Goal: Information Seeking & Learning: Learn about a topic

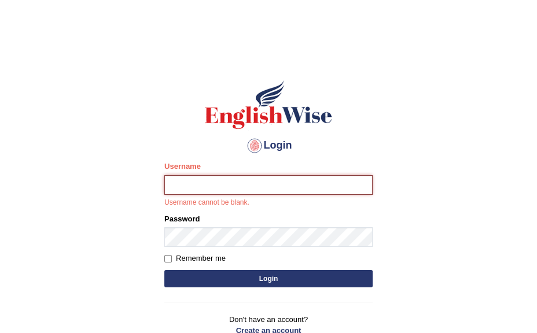
type input "IlianaOspina"
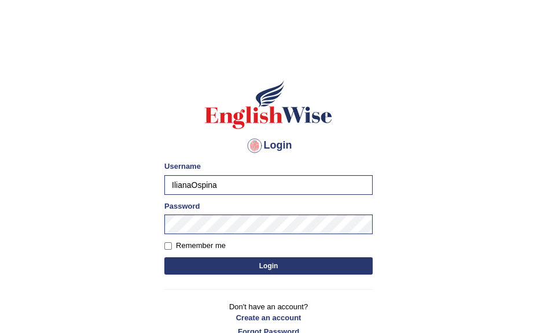
click at [304, 259] on button "Login" at bounding box center [268, 265] width 208 height 17
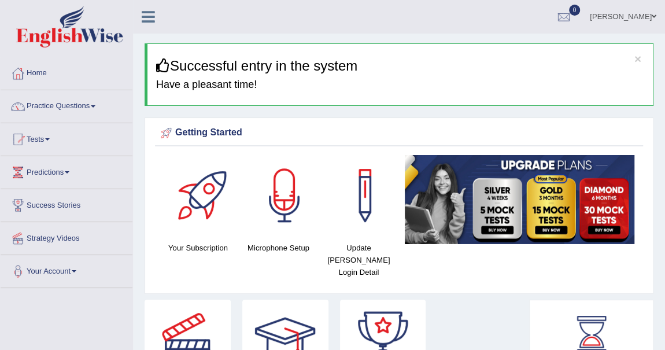
click at [92, 105] on link "Practice Questions" at bounding box center [67, 104] width 132 height 29
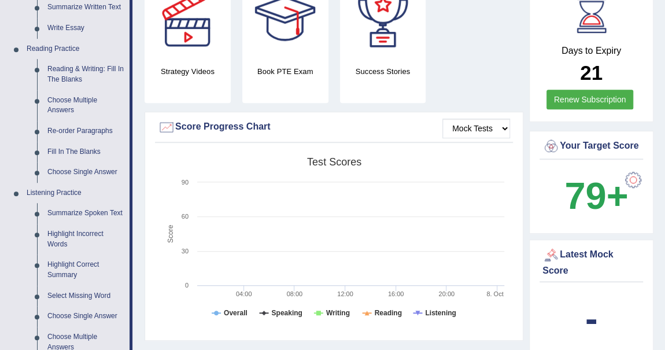
scroll to position [326, 0]
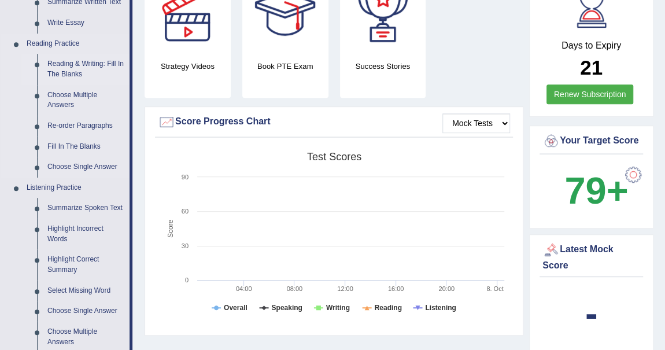
click at [71, 69] on link "Reading & Writing: Fill In The Blanks" at bounding box center [85, 69] width 87 height 31
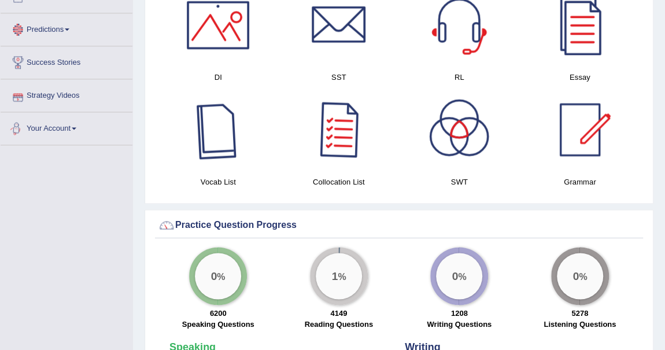
scroll to position [772, 0]
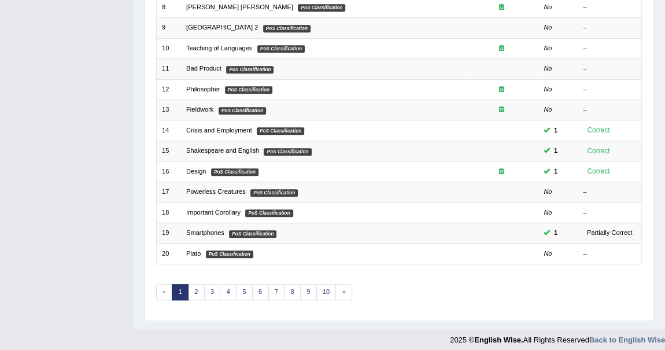
scroll to position [313, 0]
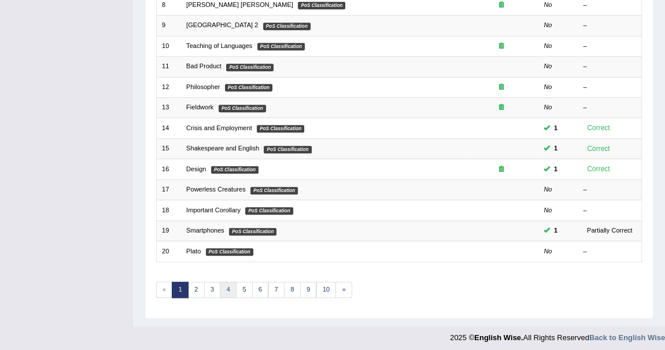
click at [225, 283] on link "4" at bounding box center [228, 290] width 17 height 16
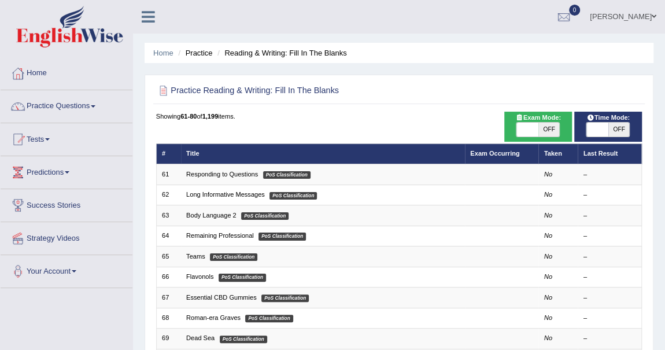
click at [415, 94] on h2 "Practice Reading & Writing: Fill In The Blanks" at bounding box center [306, 90] width 301 height 15
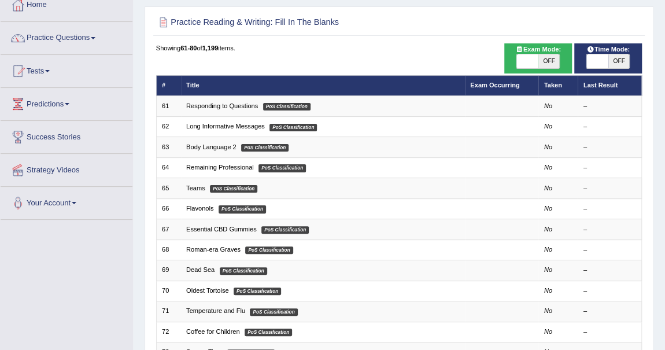
scroll to position [105, 0]
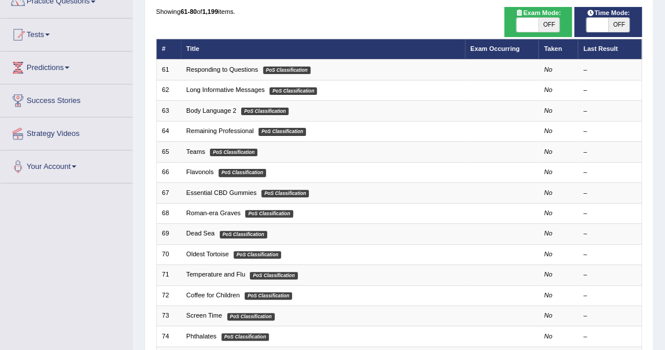
click at [416, 42] on th "Title" at bounding box center [323, 49] width 284 height 20
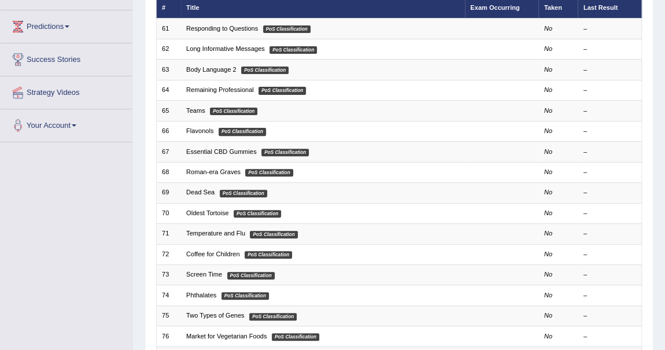
scroll to position [147, 0]
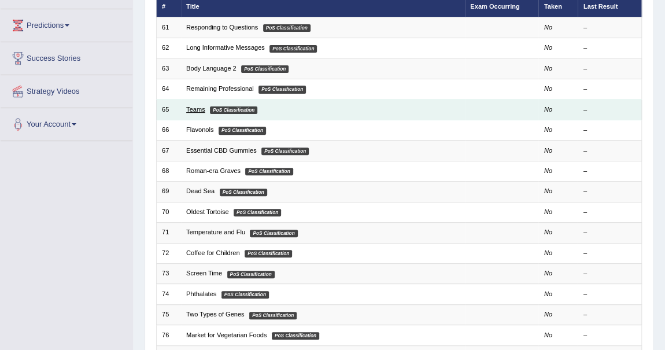
click at [197, 106] on link "Teams" at bounding box center [195, 109] width 19 height 7
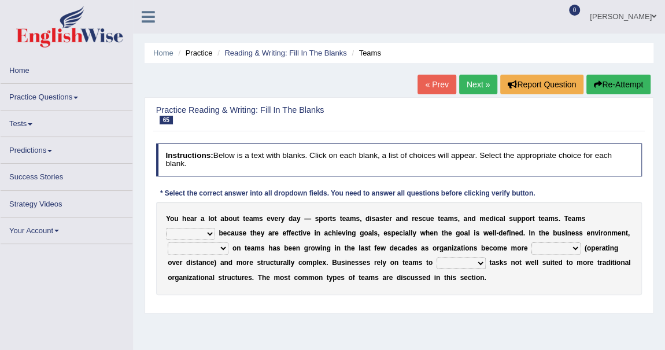
click at [379, 140] on div "Instructions: Below is a text with blanks. Click on each blank, a list of choic…" at bounding box center [398, 222] width 491 height 169
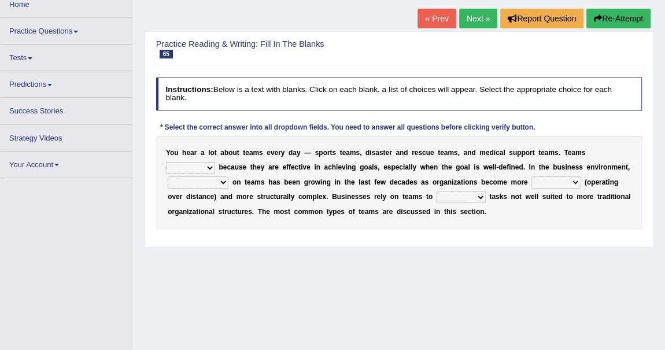
scroll to position [63, 0]
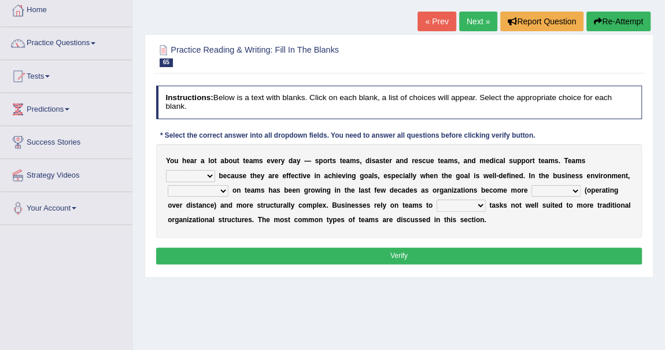
click at [269, 58] on h2 "Practice Reading & Writing: Fill In The Blanks 65 Teams" at bounding box center [306, 55] width 301 height 24
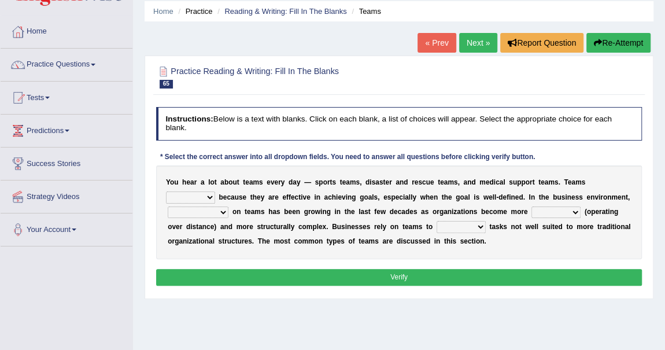
scroll to position [0, 0]
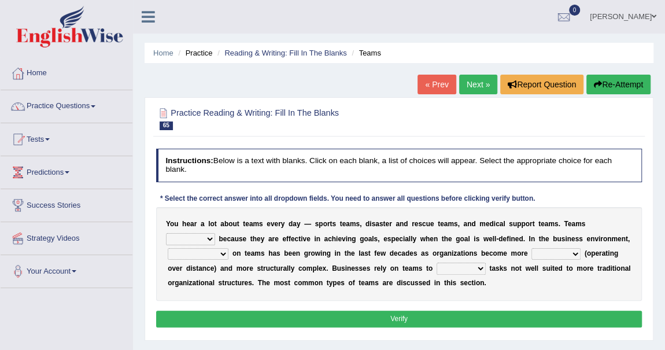
click at [384, 134] on div "Practice Reading & Writing: Fill In The Blanks 65 Teams" at bounding box center [398, 120] width 491 height 34
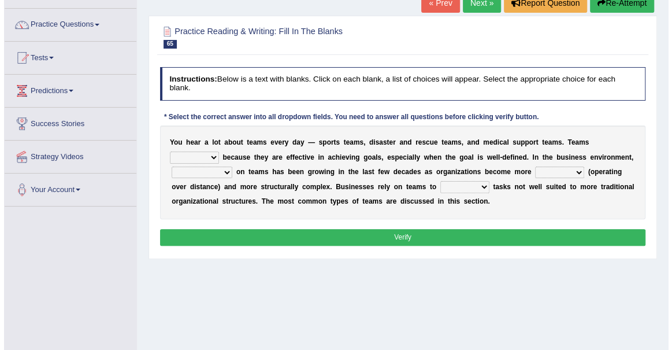
scroll to position [84, 0]
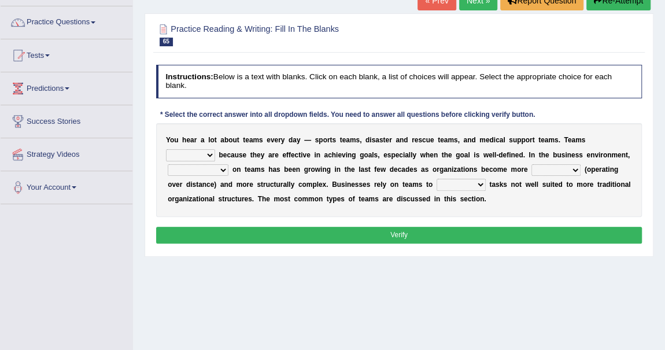
click at [197, 154] on select "exert extend express exist" at bounding box center [190, 155] width 49 height 12
select select "exist"
click at [166, 149] on select "exert extend express exist" at bounding box center [190, 155] width 49 height 12
click at [219, 169] on select "reliability reliance realization independence" at bounding box center [198, 170] width 61 height 12
select select "reliability"
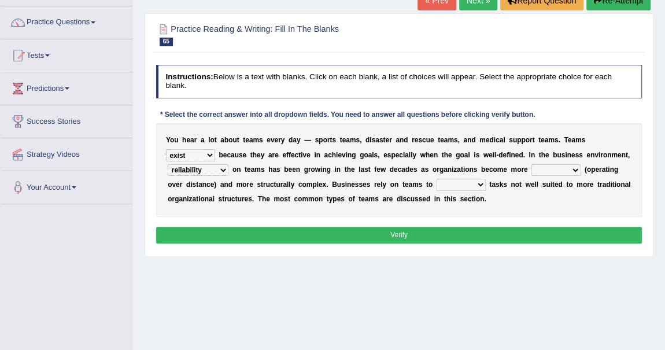
click at [168, 164] on select "reliability reliance realization independence" at bounding box center [198, 170] width 61 height 12
click at [569, 167] on select "authentic virtual simplified veritable" at bounding box center [555, 170] width 49 height 12
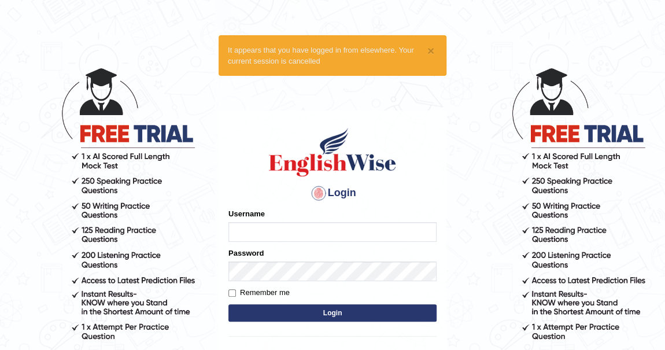
click at [501, 173] on body "× It appears that you have logged in from elsewhere. Your current session is ca…" at bounding box center [332, 209] width 665 height 350
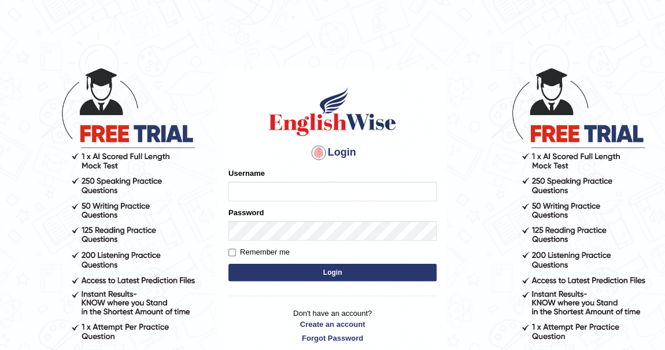
click at [490, 75] on body "Login Please fix the following errors: Username Password Remember me Login Don'…" at bounding box center [332, 209] width 665 height 350
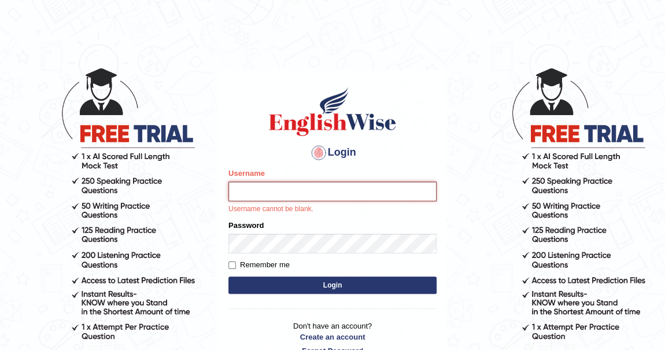
click at [351, 186] on input "Username" at bounding box center [332, 192] width 208 height 20
type input "IlianaOspina"
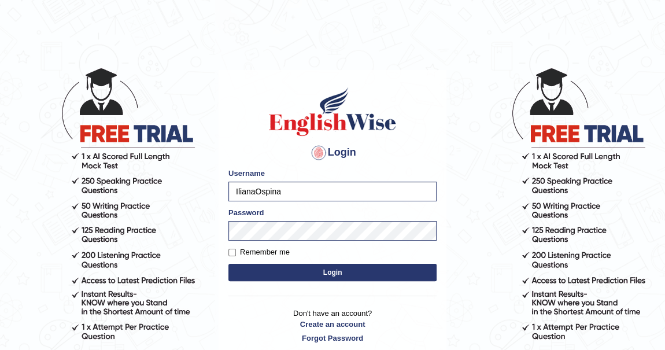
click at [360, 275] on button "Login" at bounding box center [332, 272] width 208 height 17
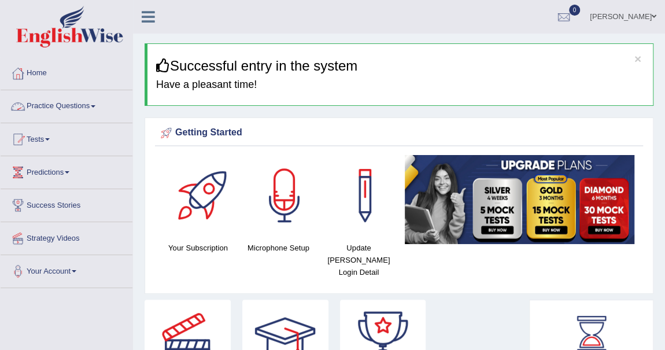
click at [95, 105] on span at bounding box center [93, 106] width 5 height 2
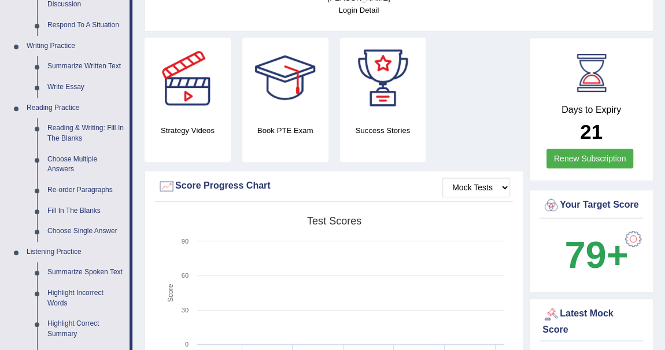
scroll to position [269, 0]
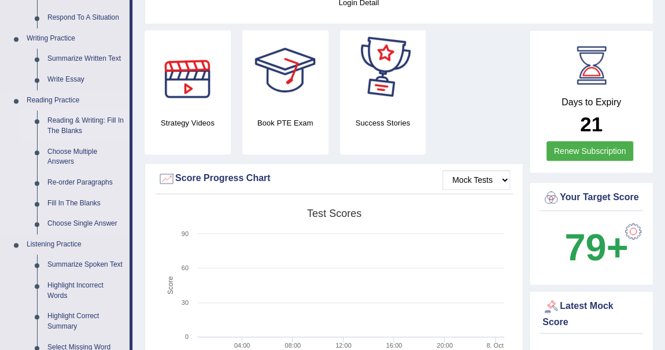
click at [75, 125] on link "Reading & Writing: Fill In The Blanks" at bounding box center [85, 125] width 87 height 31
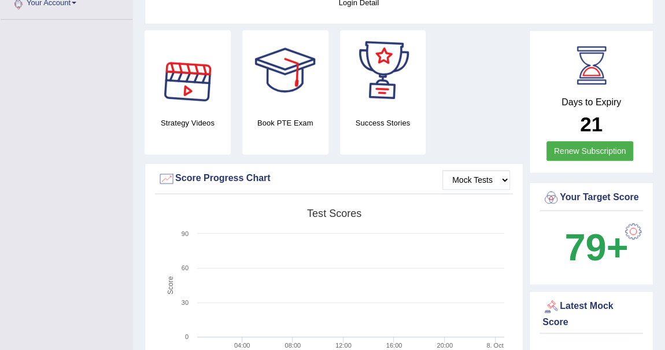
scroll to position [308, 0]
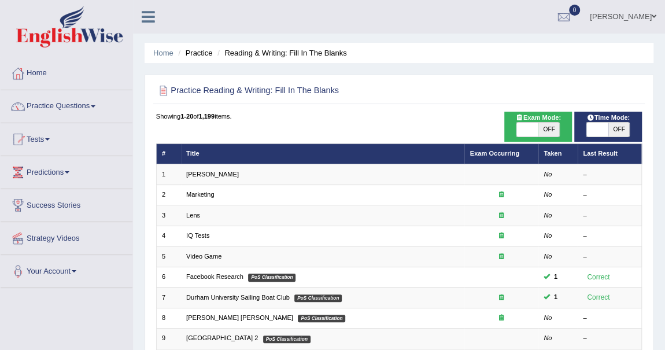
click at [412, 117] on div "Showing 1-20 of 1,199 items." at bounding box center [399, 116] width 486 height 9
click at [603, 127] on span at bounding box center [596, 130] width 21 height 14
checkbox input "true"
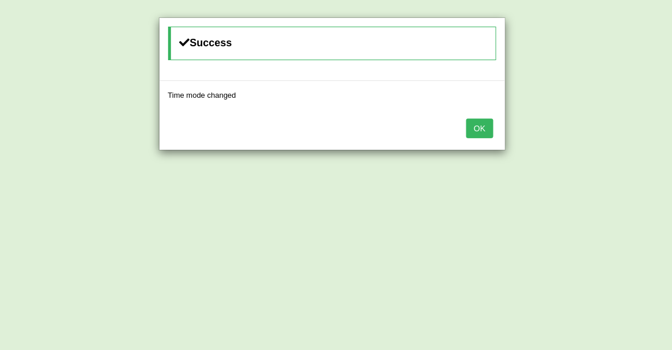
click at [516, 66] on div "Success Time mode changed OK" at bounding box center [336, 175] width 672 height 350
click at [480, 127] on button "OK" at bounding box center [480, 129] width 27 height 20
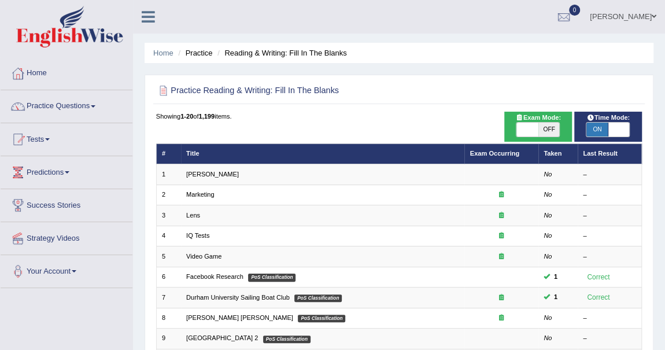
click at [422, 101] on div "Practice Reading & Writing: Fill In The Blanks" at bounding box center [398, 92] width 491 height 24
click at [532, 125] on span at bounding box center [526, 130] width 21 height 14
checkbox input "true"
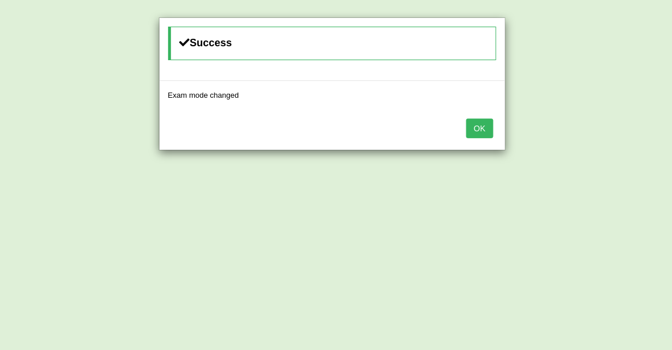
click at [485, 124] on button "OK" at bounding box center [480, 129] width 27 height 20
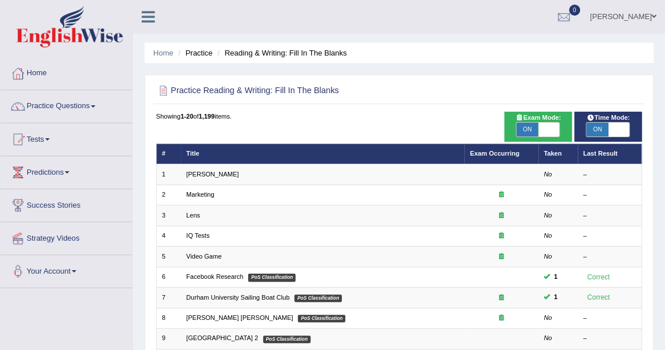
click at [461, 94] on div at bounding box center [399, 90] width 486 height 20
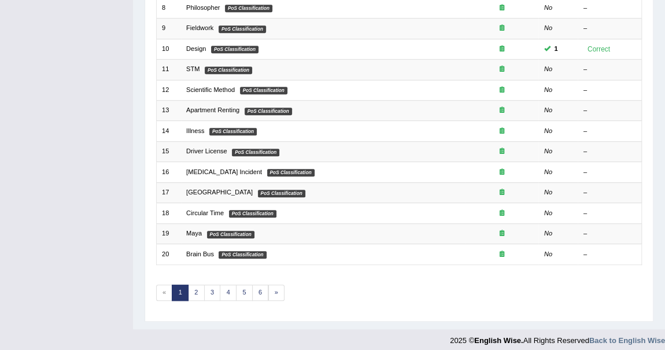
scroll to position [313, 0]
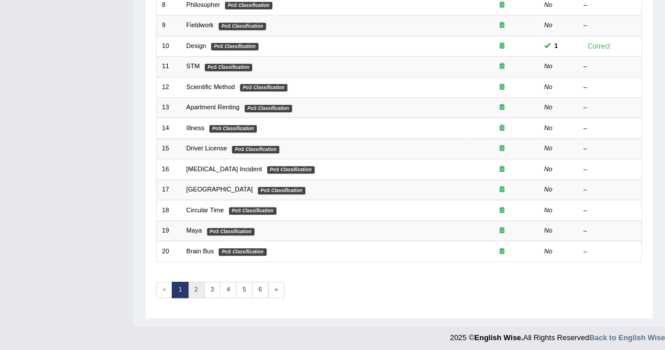
click at [191, 282] on link "2" at bounding box center [196, 290] width 17 height 16
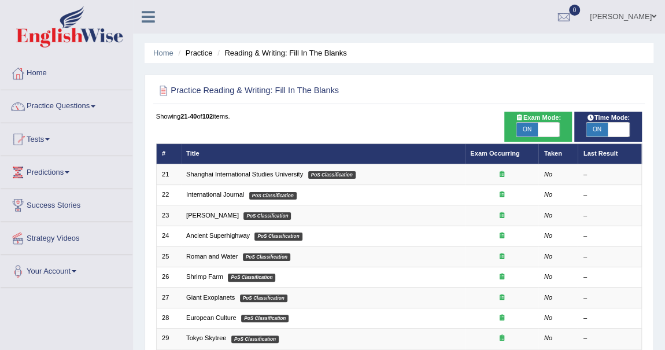
click at [415, 116] on div "Showing 21-40 of 102 items." at bounding box center [399, 116] width 486 height 9
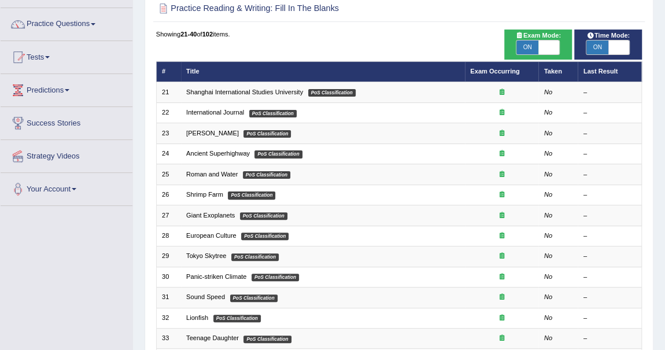
scroll to position [84, 0]
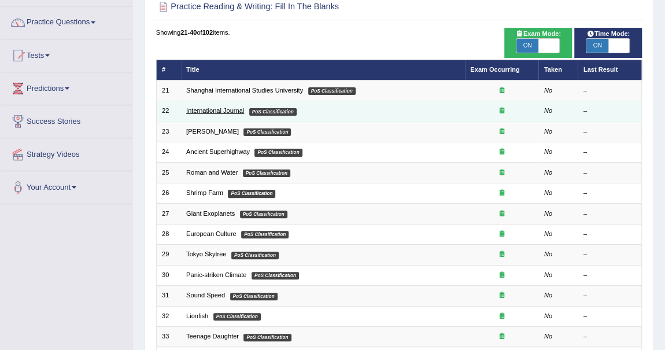
click at [220, 113] on link "International Journal" at bounding box center [215, 110] width 58 height 7
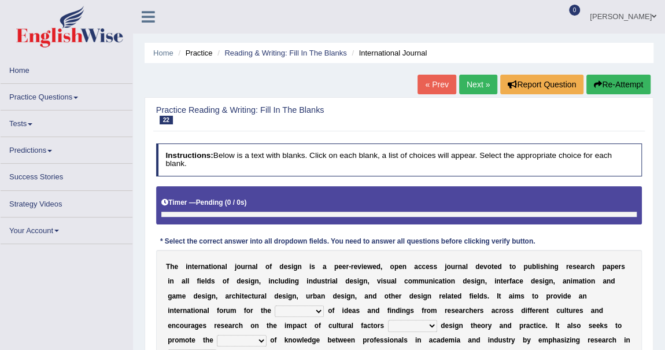
click at [339, 103] on div at bounding box center [399, 115] width 486 height 24
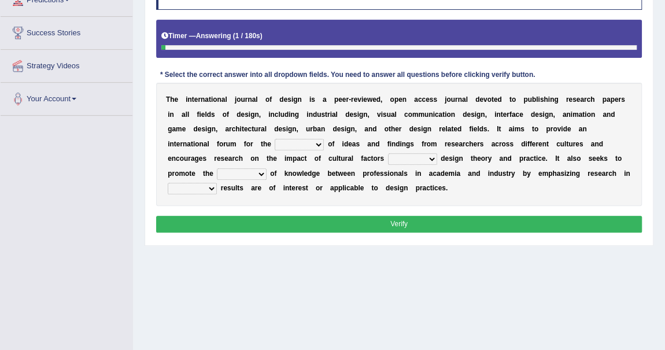
scroll to position [191, 0]
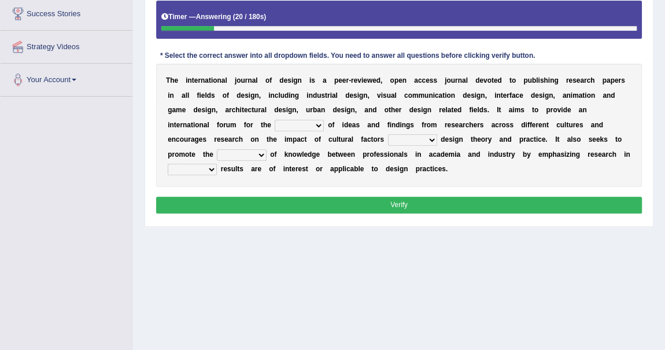
click at [305, 125] on select "infliction change exchange occurence" at bounding box center [299, 126] width 49 height 12
select select "exchange"
click at [275, 120] on select "infliction change exchange occurence" at bounding box center [299, 126] width 49 height 12
click at [426, 141] on select "on without inside at" at bounding box center [412, 140] width 49 height 12
click at [388, 134] on select "on without inside at" at bounding box center [412, 140] width 49 height 12
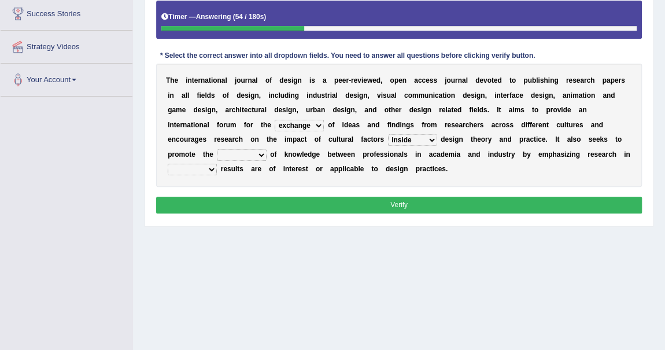
click at [418, 142] on select "on without inside at" at bounding box center [412, 140] width 49 height 12
click at [388, 134] on select "on without inside at" at bounding box center [412, 140] width 49 height 12
click at [419, 139] on select "on without inside at" at bounding box center [412, 140] width 49 height 12
select select "inside"
click at [388, 134] on select "on without inside at" at bounding box center [412, 140] width 49 height 12
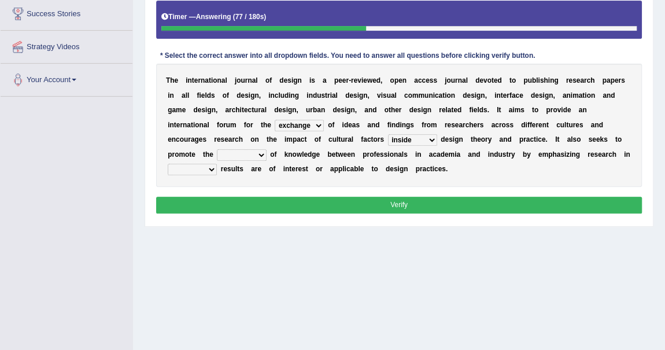
click at [354, 141] on b at bounding box center [355, 139] width 4 height 8
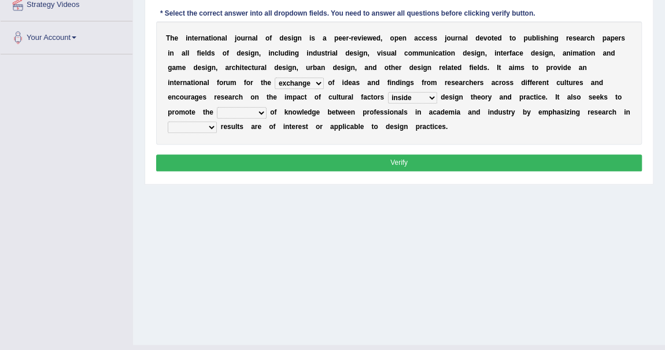
scroll to position [254, 0]
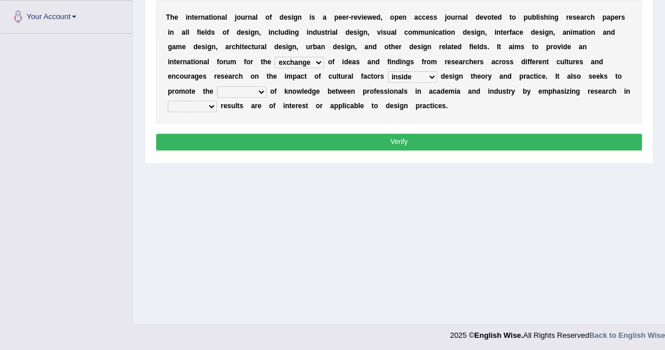
click at [400, 74] on select "on without inside at" at bounding box center [412, 77] width 49 height 12
click at [556, 95] on div "T h e i n t e r n a t i o n a l j o u r n a l o f d e s i g n i s a p e e r - r…" at bounding box center [399, 62] width 486 height 123
click at [264, 91] on select "overlap transplant transfer estimation" at bounding box center [241, 92] width 49 height 12
click at [372, 106] on b "t" at bounding box center [372, 106] width 2 height 8
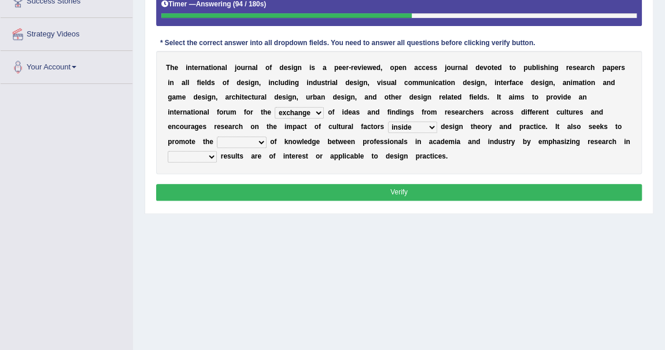
scroll to position [191, 0]
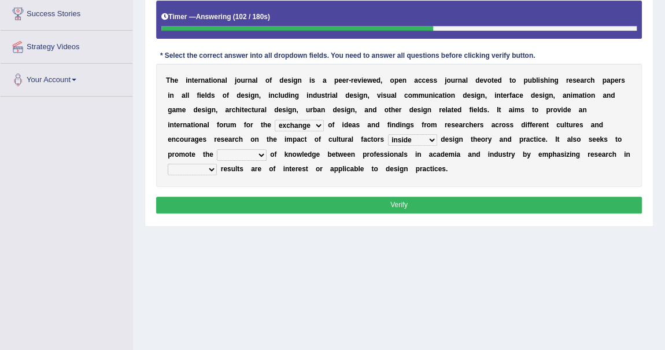
click at [258, 154] on select "overlap transplant transfer estimation" at bounding box center [241, 155] width 49 height 12
select select "transfer"
click at [217, 149] on select "overlap transplant transfer estimation" at bounding box center [241, 155] width 49 height 12
click at [316, 167] on b "o" at bounding box center [318, 169] width 4 height 8
click at [202, 167] on select "the which that what" at bounding box center [192, 170] width 49 height 12
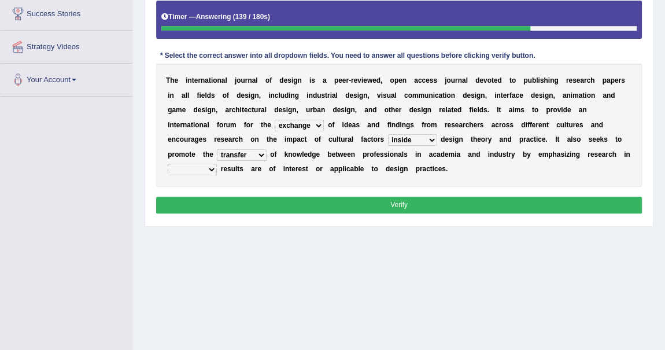
select select "which"
click at [168, 164] on select "the which that what" at bounding box center [192, 170] width 49 height 12
click at [272, 231] on div "Home Practice Reading & Writing: Fill In The Blanks International Journal « Pre…" at bounding box center [399, 98] width 532 height 578
click at [419, 136] on select "on without inside at" at bounding box center [412, 140] width 49 height 12
select select "on"
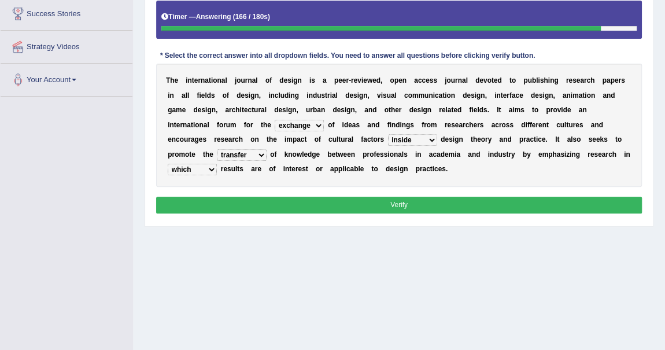
click at [388, 134] on select "on without inside at" at bounding box center [412, 140] width 49 height 12
click at [352, 209] on button "Verify" at bounding box center [399, 205] width 486 height 17
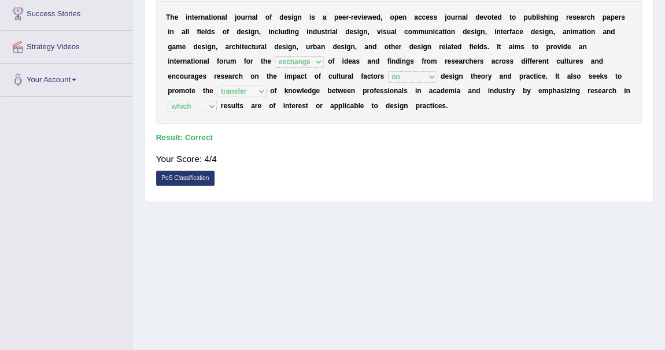
click at [295, 277] on div "Home Practice Reading & Writing: Fill In The Blanks International Journal « Pre…" at bounding box center [399, 98] width 532 height 578
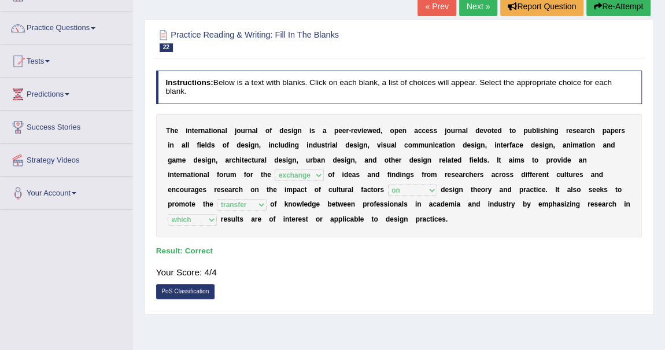
scroll to position [65, 0]
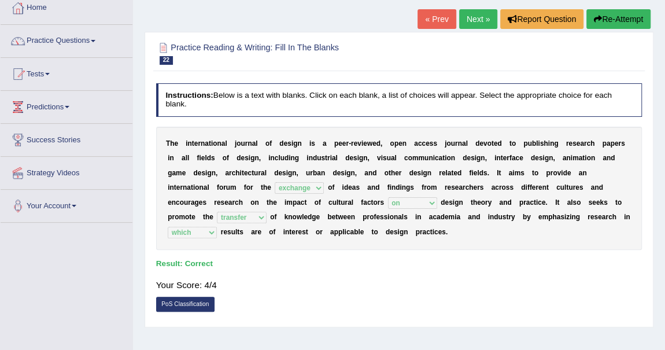
click at [469, 23] on link "Next »" at bounding box center [478, 19] width 38 height 20
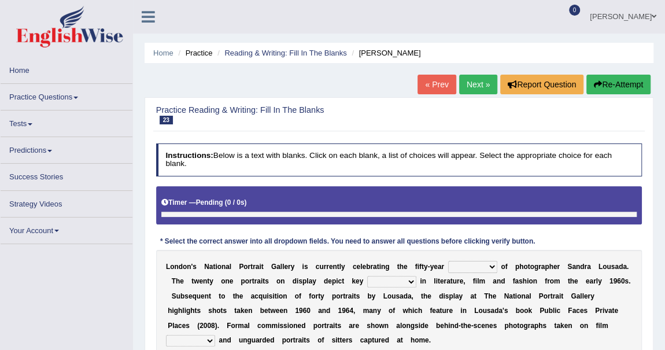
click at [75, 93] on link "Practice Questions" at bounding box center [67, 95] width 132 height 23
click at [83, 94] on link "Practice Questions" at bounding box center [67, 95] width 132 height 23
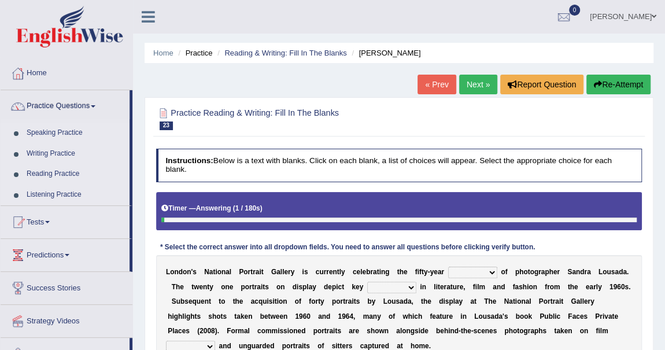
click at [369, 128] on h2 "Practice Reading & Writing: Fill In The Blanks 23 Sandra Lousada" at bounding box center [306, 118] width 301 height 24
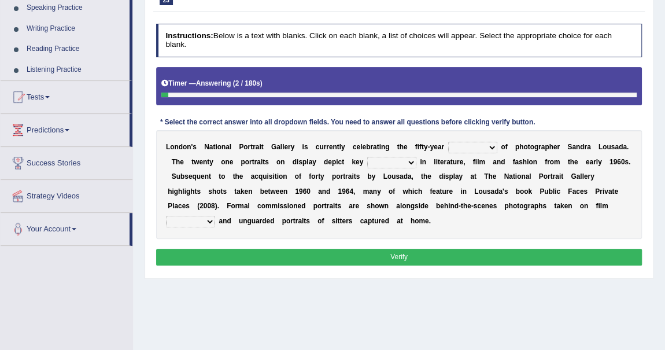
scroll to position [126, 0]
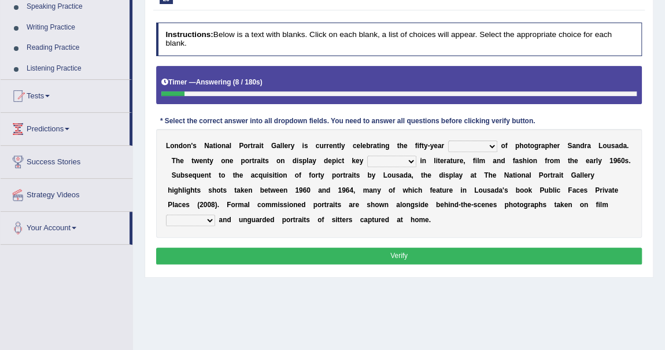
click at [478, 147] on select "invitation promotion training career" at bounding box center [472, 146] width 49 height 12
select select "career"
click at [448, 140] on select "invitation promotion training career" at bounding box center [472, 146] width 49 height 12
click at [394, 165] on select "figures gadgets fashions genres" at bounding box center [391, 162] width 49 height 12
select select "figures"
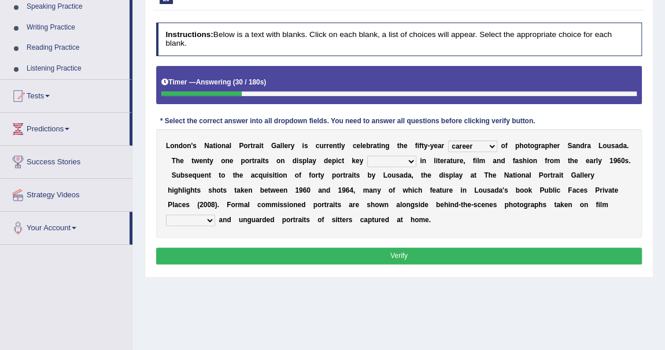
click at [367, 156] on select "figures gadgets fashions genres" at bounding box center [391, 162] width 49 height 12
click at [417, 198] on div "L o n d o n ' s N a t i o n a l P o r t r a i t G a l l e r y i s c u r r e n t…" at bounding box center [399, 183] width 486 height 108
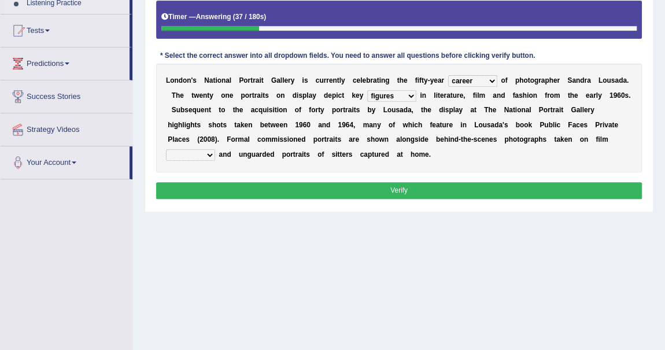
scroll to position [210, 0]
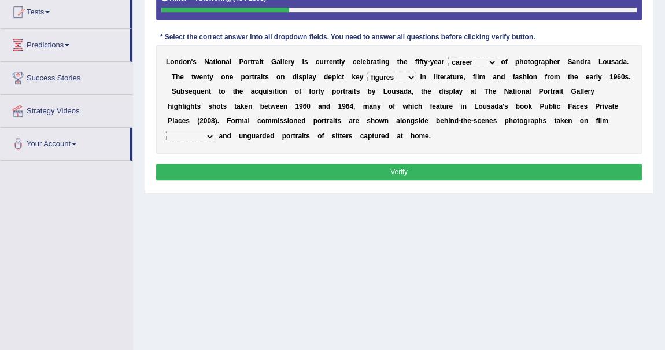
click at [215, 131] on select "gists sets tickets aisles" at bounding box center [190, 137] width 49 height 12
select select "sets"
click at [215, 131] on select "gists sets tickets aisles" at bounding box center [190, 137] width 49 height 12
click at [412, 135] on div "L o n d o n ' s N a t i o n a l P o r t r a i t G a l l e r y i s c u r r e n t…" at bounding box center [399, 99] width 486 height 108
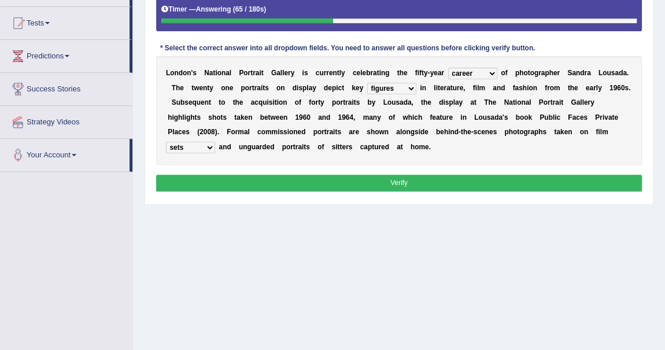
scroll to position [189, 0]
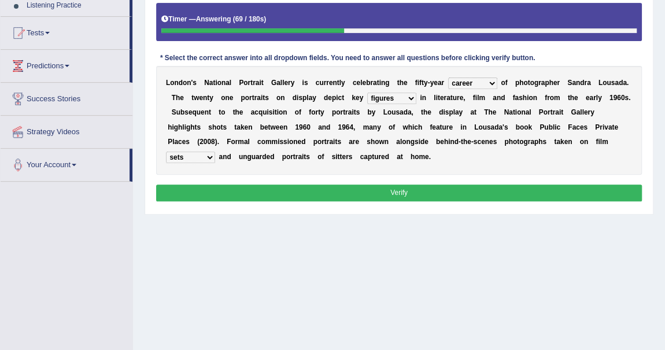
click at [391, 191] on button "Verify" at bounding box center [399, 192] width 486 height 17
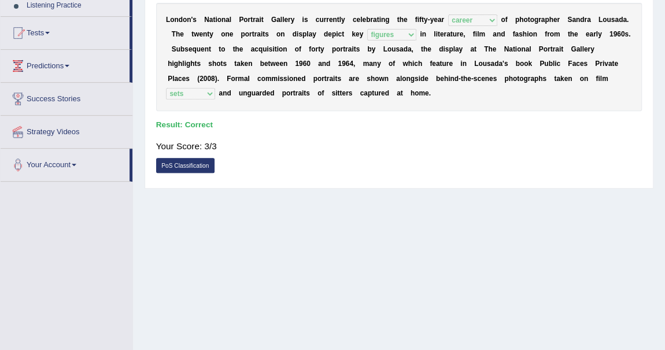
click at [391, 191] on div "Home Practice Reading & Writing: Fill In The Blanks Sandra Lousada « Prev Next …" at bounding box center [399, 100] width 532 height 578
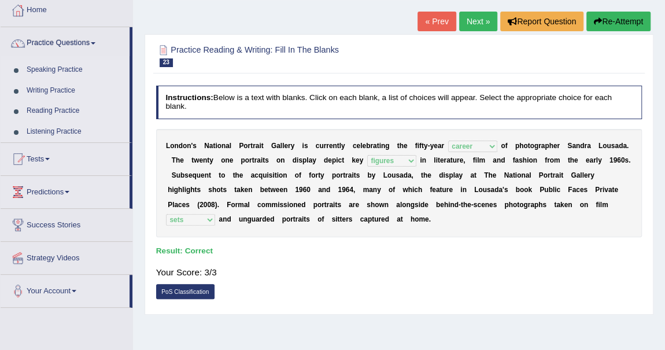
scroll to position [42, 0]
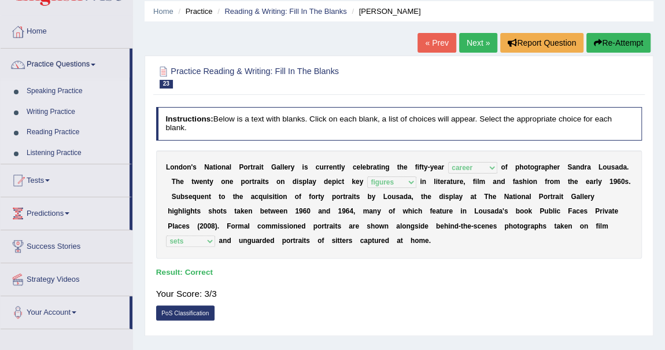
click at [481, 46] on link "Next »" at bounding box center [478, 43] width 38 height 20
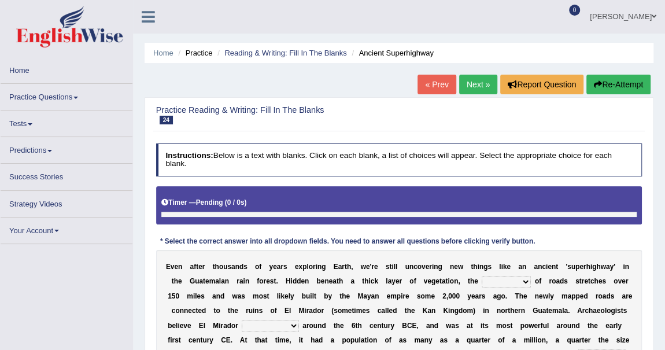
click at [326, 112] on h2 "Practice Reading & Writing: Fill In The Blanks 24 Ancient Superhighway" at bounding box center [306, 115] width 301 height 19
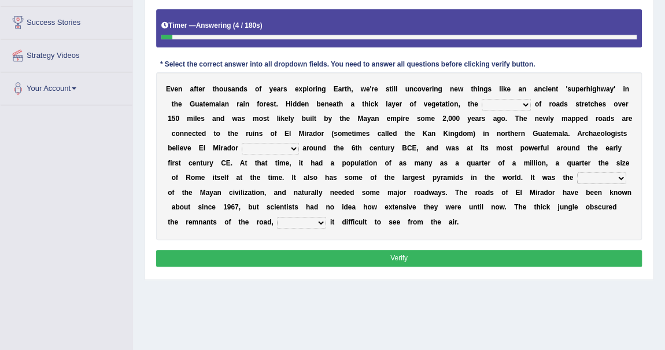
scroll to position [181, 0]
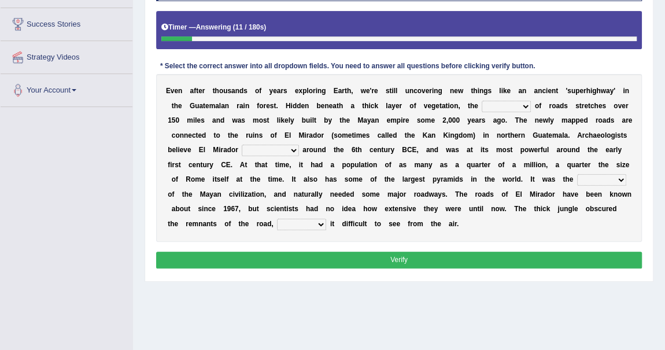
click at [525, 106] on select "network surface interface width" at bounding box center [506, 107] width 49 height 12
click at [394, 150] on b at bounding box center [396, 150] width 4 height 8
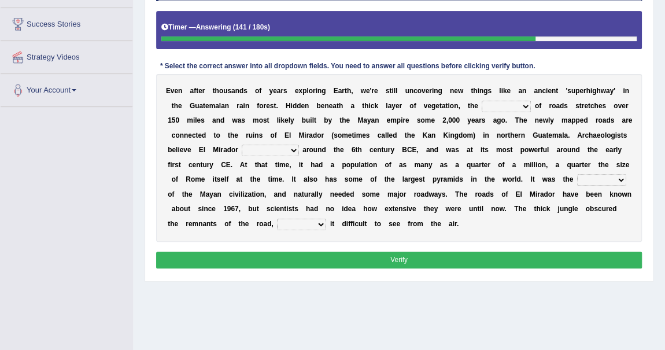
click at [498, 101] on select "network surface interface width" at bounding box center [506, 107] width 49 height 12
select select "network"
click at [482, 101] on select "network surface interface width" at bounding box center [506, 107] width 49 height 12
click at [364, 155] on div "E v e n a f t e r t h o u s a n d s o f y e a r s e x p l o r i n g E a r t h ,…" at bounding box center [399, 157] width 486 height 167
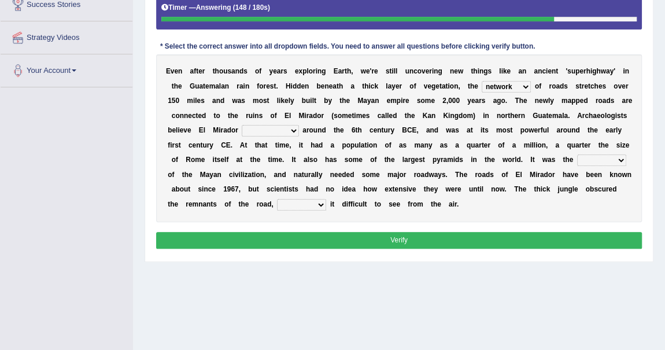
scroll to position [202, 0]
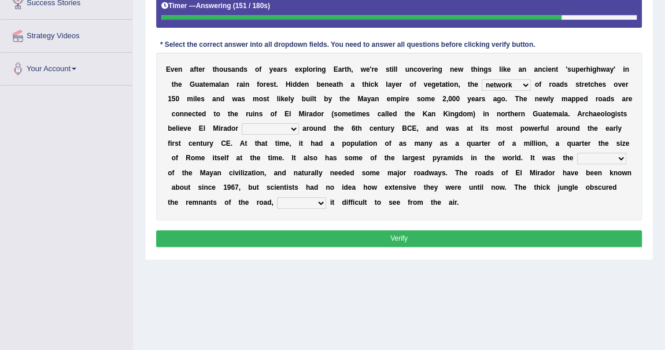
click at [292, 130] on select "has founded founded was founded was found" at bounding box center [270, 129] width 57 height 12
click at [279, 131] on select "has founded founded was founded was found" at bounding box center [270, 129] width 57 height 12
select select "was found"
click at [242, 123] on select "has founded founded was founded was found" at bounding box center [270, 129] width 57 height 12
click at [437, 161] on div "E v e n a f t e r t h o u s a n d s o f y e a r s e x p l o r i n g E a r t h ,…" at bounding box center [399, 136] width 486 height 167
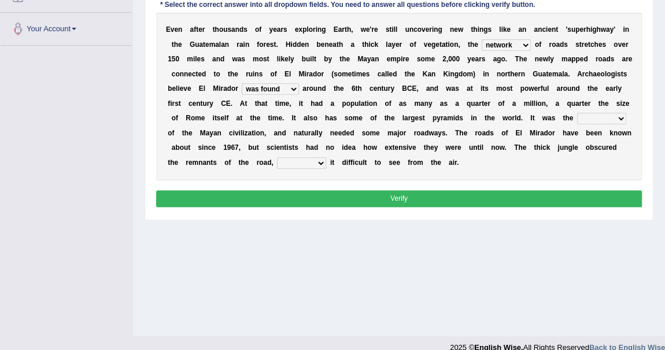
scroll to position [245, 0]
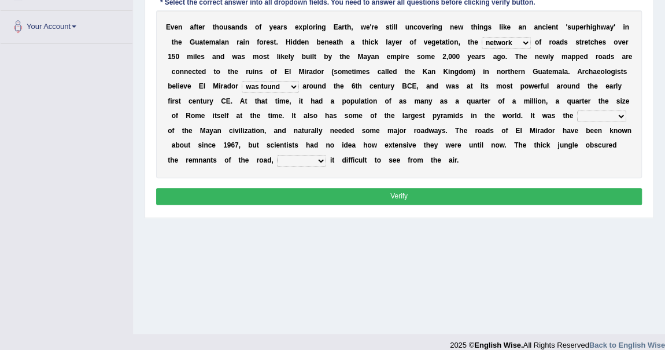
click at [604, 119] on select "volume heart column facet" at bounding box center [601, 116] width 49 height 12
select select "heart"
click at [577, 110] on select "volume heart column facet" at bounding box center [601, 116] width 49 height 12
click at [317, 155] on select "makes making make made" at bounding box center [301, 161] width 49 height 12
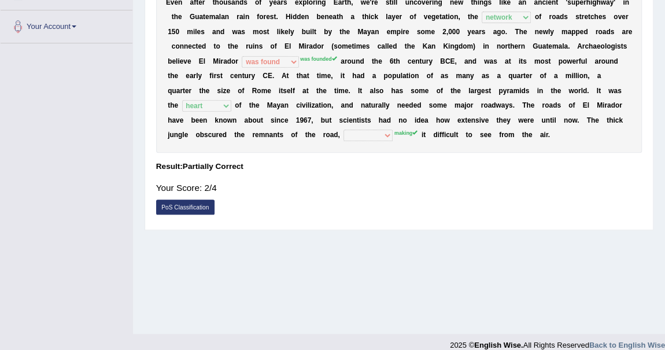
click at [376, 176] on div "Your Score: 2/4" at bounding box center [399, 188] width 486 height 24
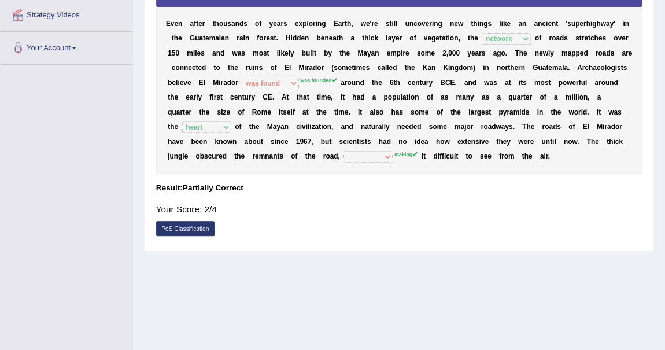
scroll to position [202, 0]
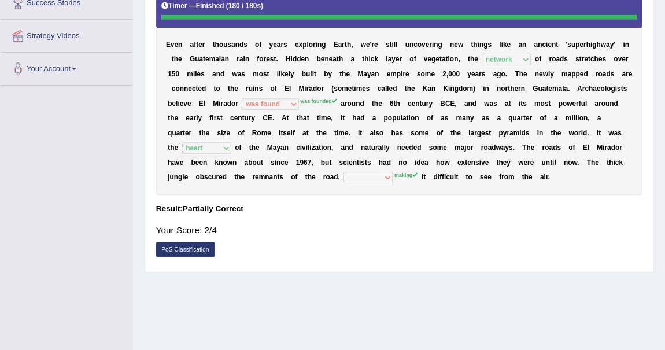
click at [444, 234] on div "Your Score: 2/4" at bounding box center [399, 230] width 486 height 24
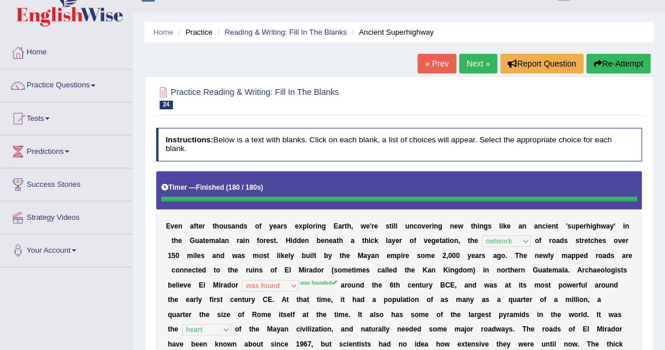
scroll to position [13, 0]
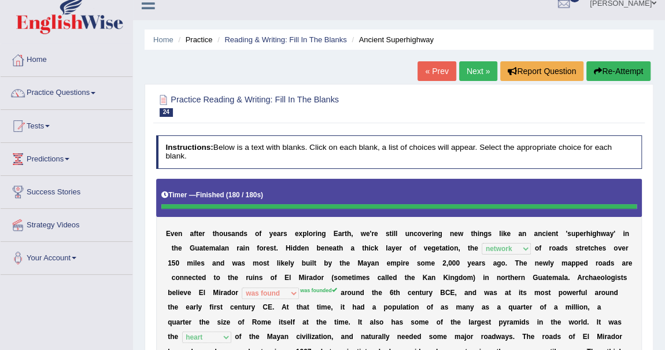
click at [471, 66] on link "Next »" at bounding box center [478, 71] width 38 height 20
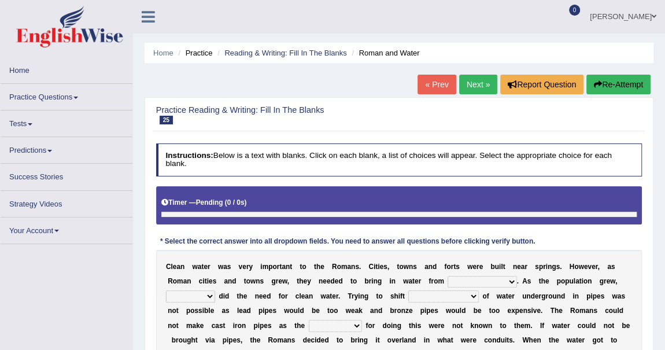
click at [260, 277] on b "s" at bounding box center [262, 281] width 4 height 8
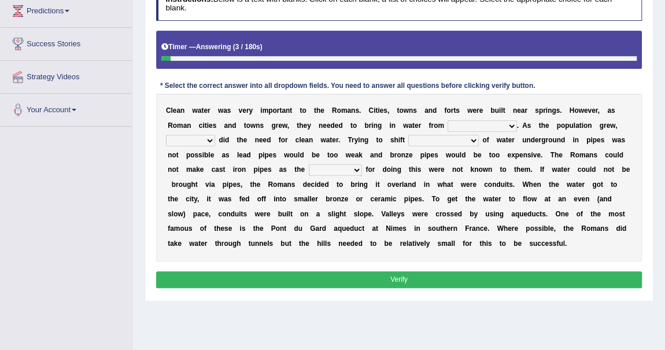
scroll to position [162, 0]
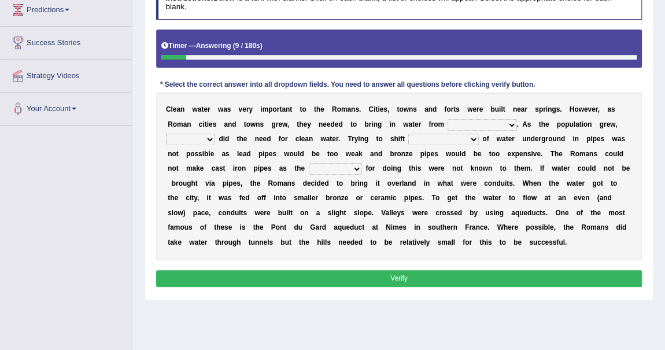
click at [504, 124] on select "further afield these origins different parts specific sources" at bounding box center [481, 125] width 69 height 12
click at [201, 141] on select "as well so how thus" at bounding box center [190, 140] width 49 height 12
select select "as well"
click at [166, 134] on select "as well so how thus" at bounding box center [190, 140] width 49 height 12
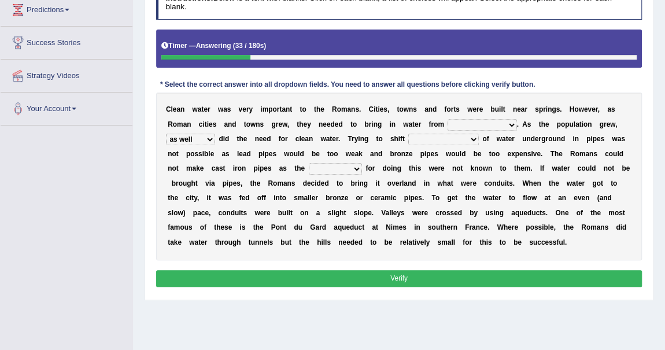
click at [459, 137] on select "few loads improper intakes relative levels large volumes" at bounding box center [443, 140] width 70 height 12
select select "large volumes"
click at [408, 134] on select "few loads improper intakes relative levels large volumes" at bounding box center [443, 140] width 70 height 12
click at [396, 162] on div "C l e a n w a t e r w a s v e r y i m p o r t a n t t o t h e R o m a n s . C i…" at bounding box center [399, 176] width 486 height 167
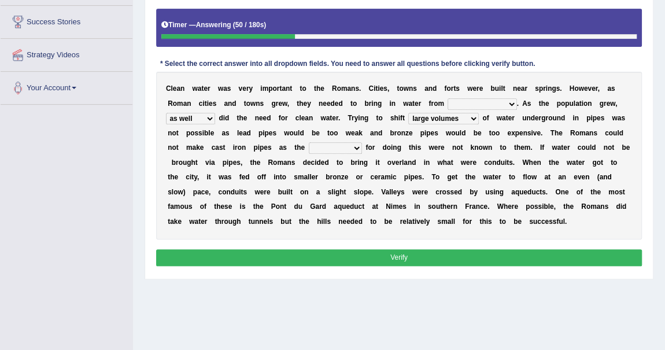
click at [350, 147] on select "spans scales proportions techniques" at bounding box center [335, 148] width 53 height 12
select select "techniques"
click at [309, 142] on select "spans scales proportions techniques" at bounding box center [335, 148] width 53 height 12
click at [323, 175] on b at bounding box center [323, 177] width 4 height 8
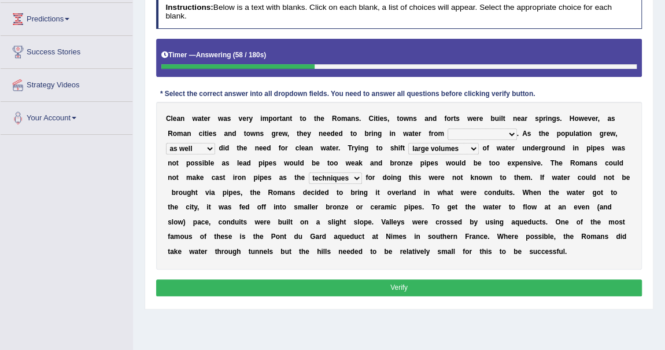
scroll to position [141, 0]
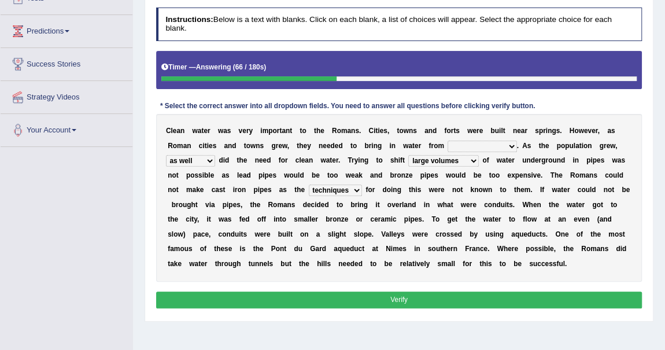
click at [491, 146] on select "further afield these origins different parts specific sources" at bounding box center [481, 146] width 69 height 12
select select "further afield"
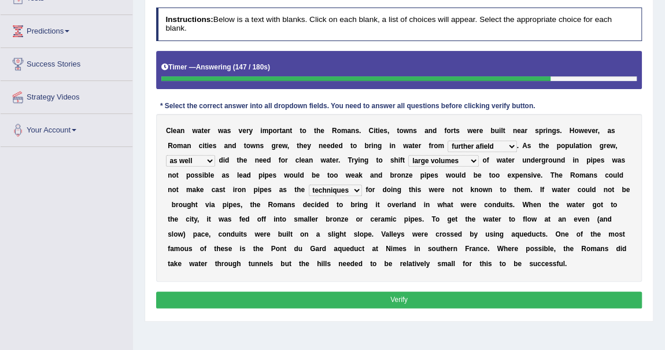
click at [447, 140] on select "further afield these origins different parts specific sources" at bounding box center [481, 146] width 69 height 12
click at [476, 225] on div "C l e a n w a t e r w a s v e r y i m p o r t a n t t o t h e R o m a n s . C i…" at bounding box center [399, 197] width 486 height 167
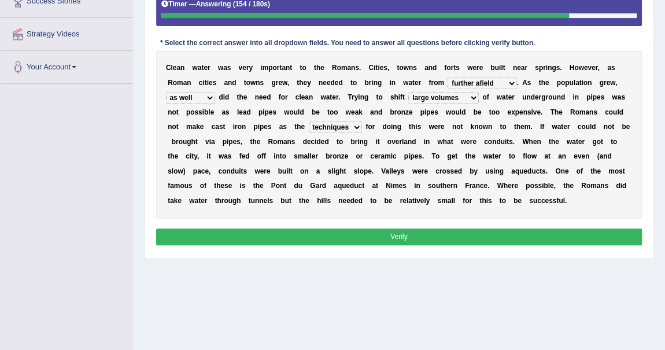
scroll to position [225, 0]
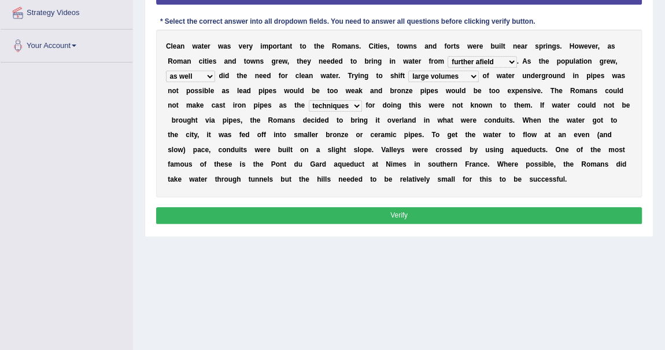
click at [204, 75] on select "as well so how thus" at bounding box center [190, 77] width 49 height 12
select select "so"
click at [166, 71] on select "as well so how thus" at bounding box center [190, 77] width 49 height 12
click at [249, 125] on div "C l e a n w a t e r w a s v e r y i m p o r t a n t t o t h e R o m a n s . C i…" at bounding box center [399, 112] width 486 height 167
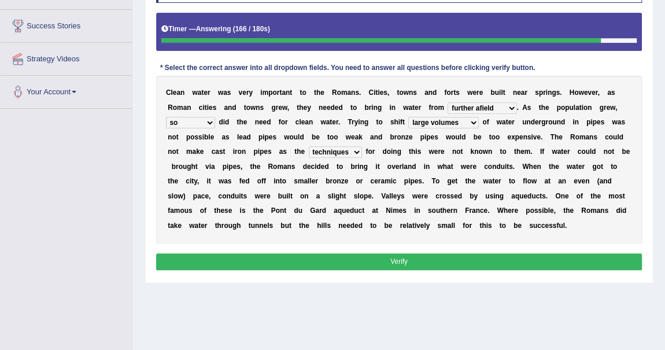
scroll to position [162, 0]
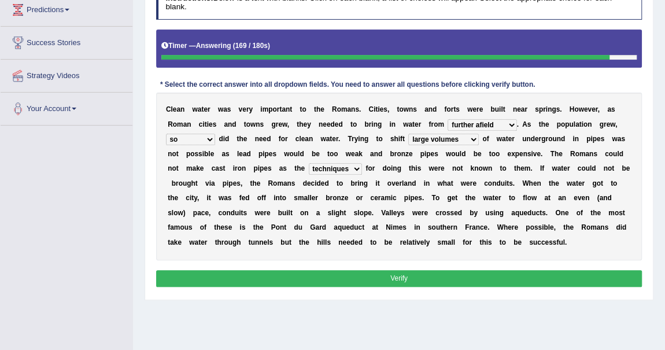
click at [308, 278] on button "Verify" at bounding box center [399, 278] width 486 height 17
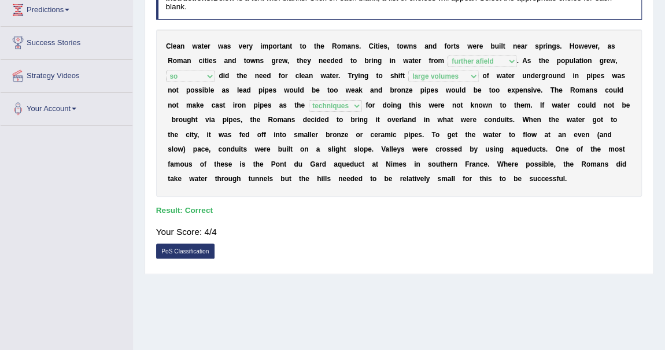
click at [324, 213] on h4 "Result:" at bounding box center [399, 210] width 486 height 9
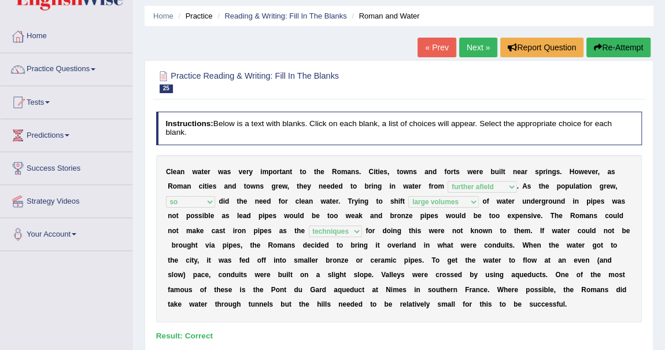
scroll to position [36, 0]
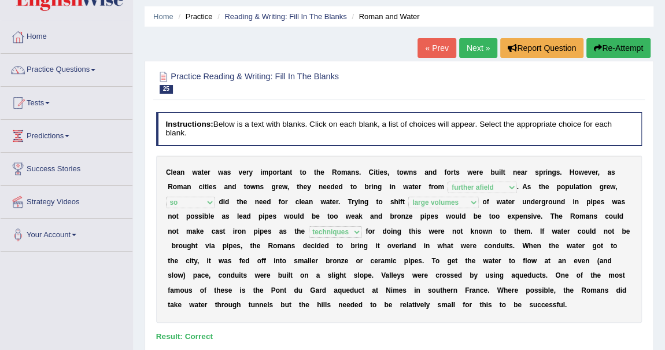
click at [609, 48] on button "Re-Attempt" at bounding box center [618, 48] width 64 height 20
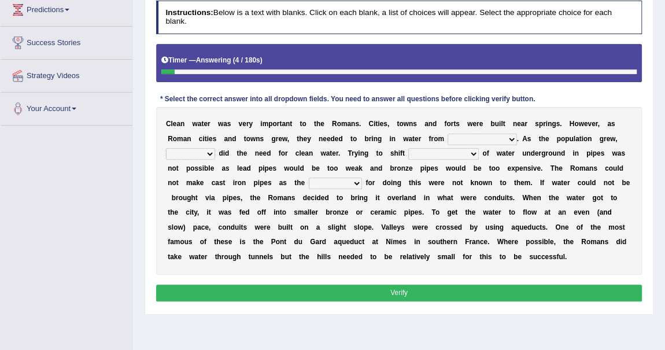
scroll to position [183, 0]
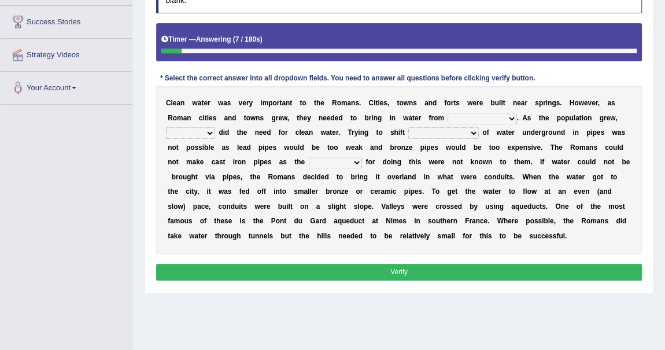
click at [202, 136] on select "as well so how thus" at bounding box center [190, 133] width 49 height 12
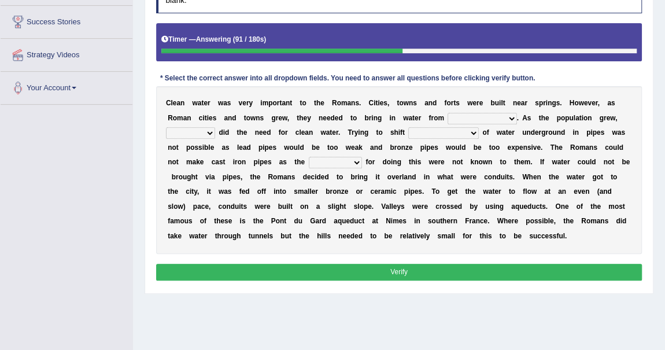
click at [509, 114] on select "further afield these origins different parts specific sources" at bounding box center [481, 119] width 69 height 12
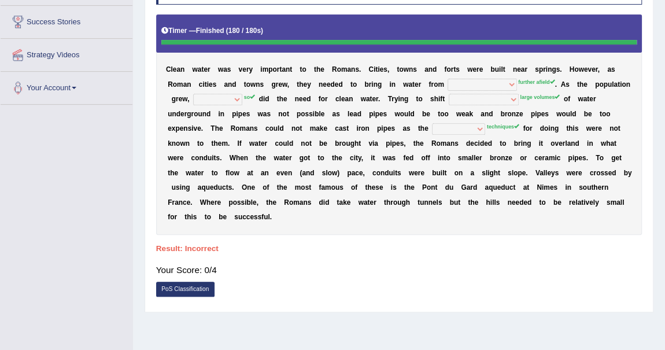
click at [335, 272] on div "Your Score: 0/4" at bounding box center [399, 270] width 486 height 24
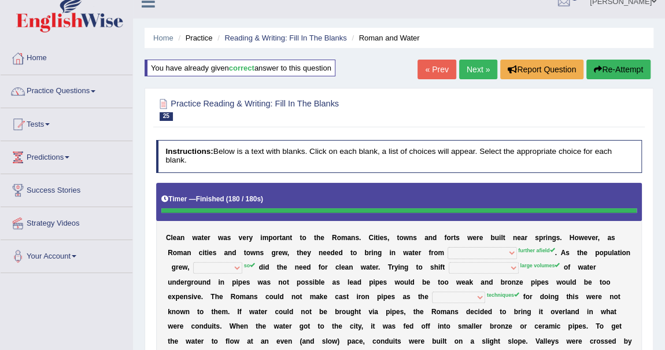
scroll to position [0, 0]
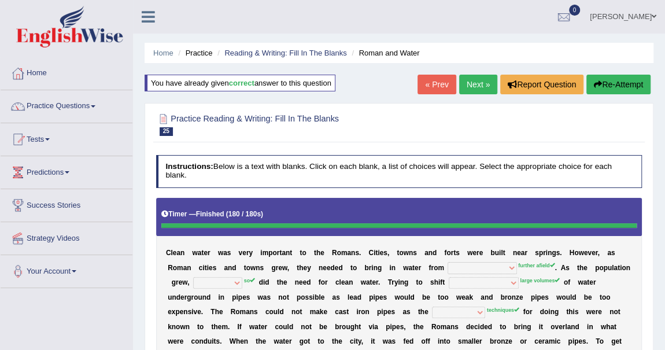
click at [477, 84] on link "Next »" at bounding box center [478, 85] width 38 height 20
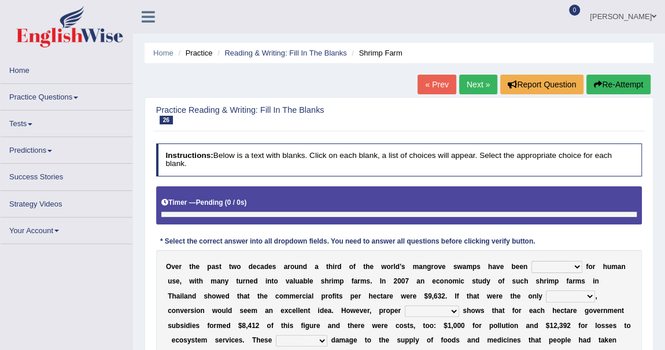
click at [394, 116] on h2 "Practice Reading & Writing: Fill In The Blanks 26 Shrimp Farm" at bounding box center [306, 115] width 301 height 19
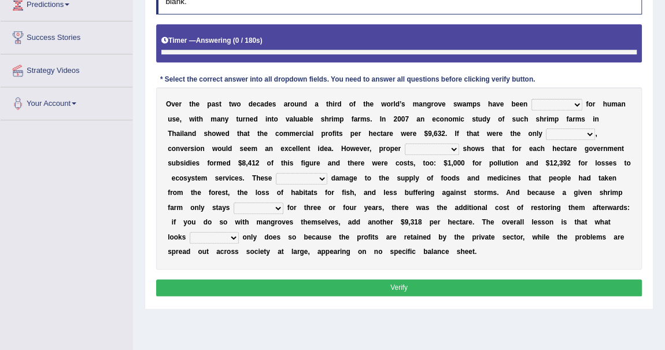
scroll to position [196, 0]
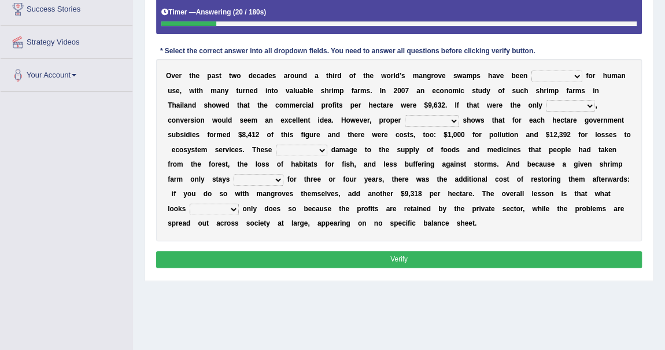
click at [567, 82] on div "O v e r t h e p a s t t w o d e c a d e s a r o u n d a t h i r d o f t h e w o…" at bounding box center [399, 150] width 486 height 182
click at [564, 73] on select "rearranged exchanged conserved converted" at bounding box center [556, 77] width 51 height 12
click at [552, 59] on div "O v e r t h e p a s t t w o d e c a d e s a r o u n d a t h i r d o f t h e w o…" at bounding box center [399, 150] width 486 height 182
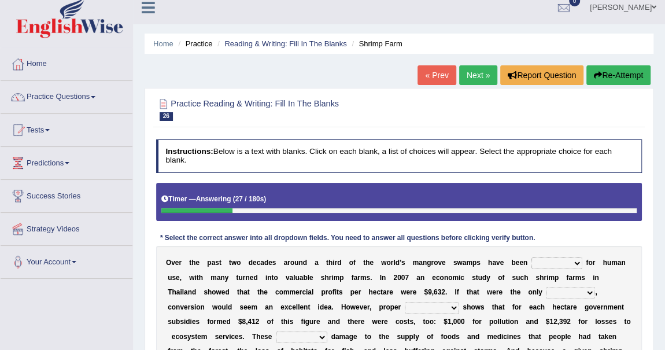
scroll to position [7, 0]
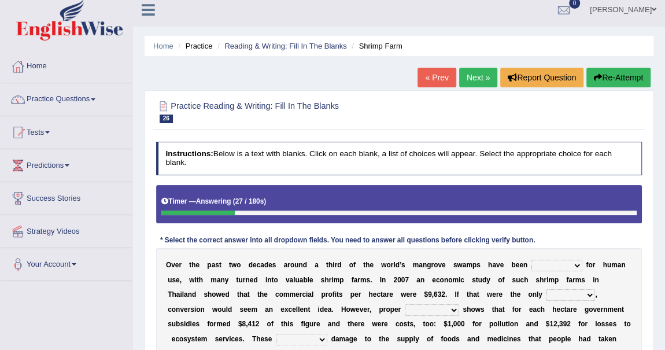
click at [612, 73] on button "Re-Attempt" at bounding box center [618, 78] width 64 height 20
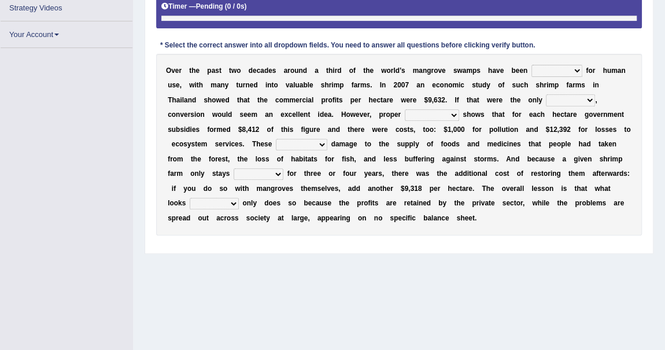
scroll to position [230, 0]
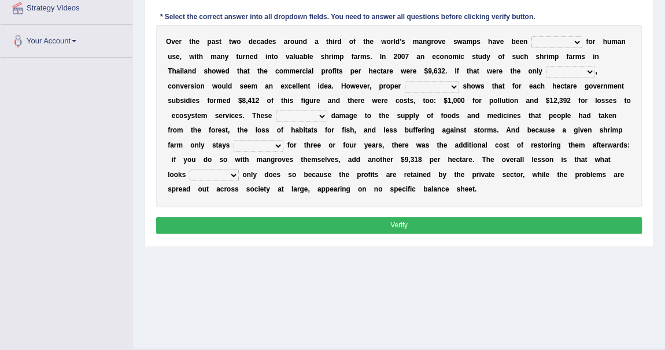
click at [577, 40] on select "rearranged exchanged conserved converted" at bounding box center [556, 42] width 51 height 12
click at [452, 115] on b "d" at bounding box center [454, 116] width 4 height 8
click at [584, 75] on select "index eliment choice factor" at bounding box center [570, 72] width 49 height 12
select select "factor"
click at [546, 66] on select "index eliment choice factor" at bounding box center [570, 72] width 49 height 12
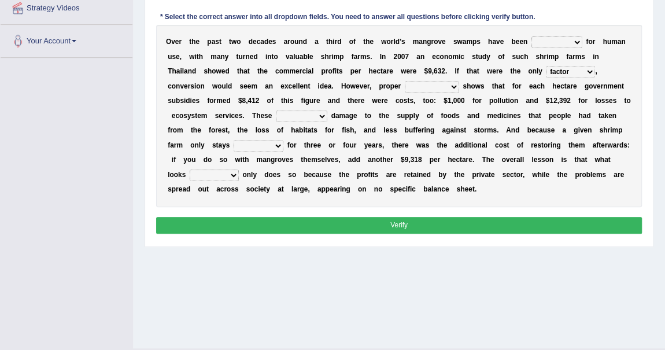
click at [431, 137] on div "O v e r t h e p a s t t w o d e c a d e s a r o u n d a t h i r d o f t h e w o…" at bounding box center [399, 116] width 486 height 182
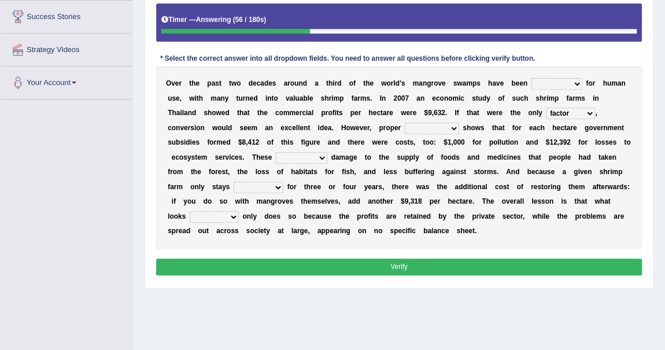
scroll to position [188, 0]
click at [449, 125] on select "accounting percentage aggregation division" at bounding box center [432, 129] width 54 height 12
select select "accounting"
click at [405, 123] on select "accounting percentage aggregation division" at bounding box center [432, 129] width 54 height 12
click at [443, 153] on b "o" at bounding box center [445, 157] width 4 height 8
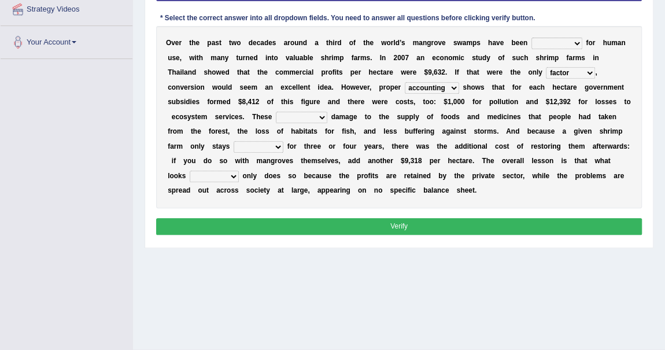
scroll to position [230, 0]
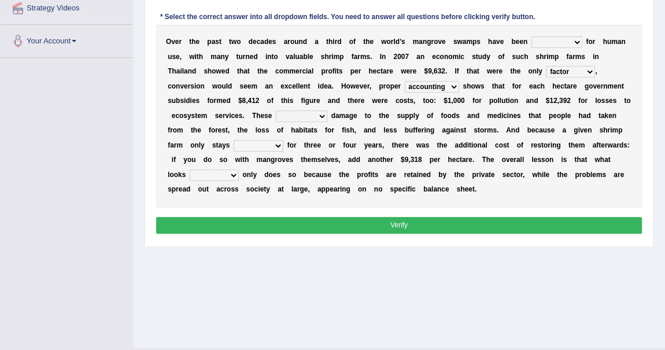
click at [314, 114] on select "comprised uneven neglected augmented" at bounding box center [301, 116] width 51 height 12
select select "uneven"
click at [276, 110] on select "comprised uneven neglected augmented" at bounding box center [301, 116] width 51 height 12
click at [326, 150] on div "O v e r t h e p a s t t w o d e c a d e s a r o u n d a t h i r d o f t h e w o…" at bounding box center [399, 116] width 486 height 182
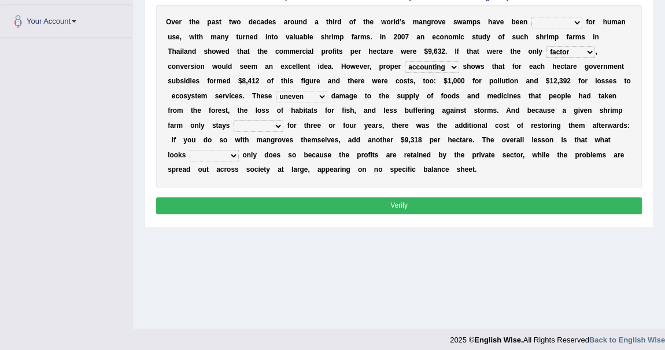
scroll to position [251, 0]
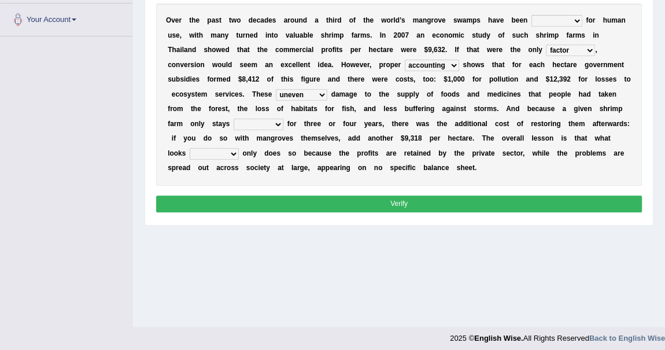
click at [265, 125] on select "interactive distinctive productive collective" at bounding box center [259, 125] width 50 height 12
select select "productive"
click at [234, 119] on select "interactive distinctive productive collective" at bounding box center [259, 125] width 50 height 12
click at [312, 162] on div "O v e r t h e p a s t t w o d e c a d e s a r o u n d a t h i r d o f t h e w o…" at bounding box center [399, 94] width 486 height 182
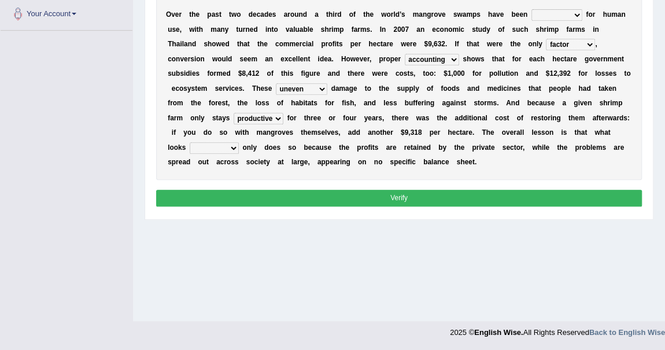
click at [197, 148] on select "beneficial immediate modest moderate" at bounding box center [214, 148] width 49 height 12
select select "beneficial"
click at [190, 142] on select "beneficial immediate modest moderate" at bounding box center [214, 148] width 49 height 12
click at [339, 171] on div "O v e r t h e p a s t t w o d e c a d e s a r o u n d a t h i r d o f t h e w o…" at bounding box center [399, 89] width 486 height 182
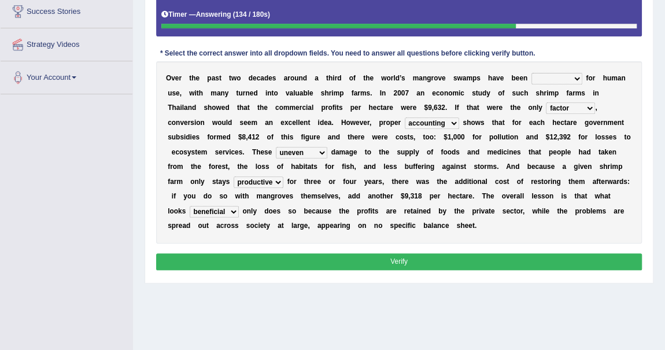
scroll to position [194, 0]
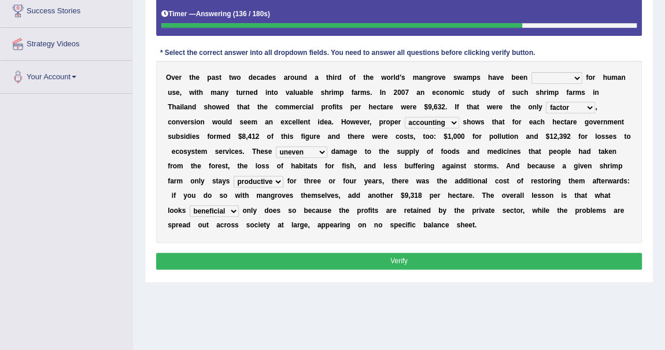
click at [542, 75] on select "rearranged exchanged conserved converted" at bounding box center [556, 78] width 51 height 12
select select "converted"
click at [531, 72] on select "rearranged exchanged conserved converted" at bounding box center [556, 78] width 51 height 12
click at [515, 144] on div "O v e r t h e p a s t t w o d e c a d e s a r o u n d a t h i r d o f t h e w o…" at bounding box center [399, 152] width 486 height 182
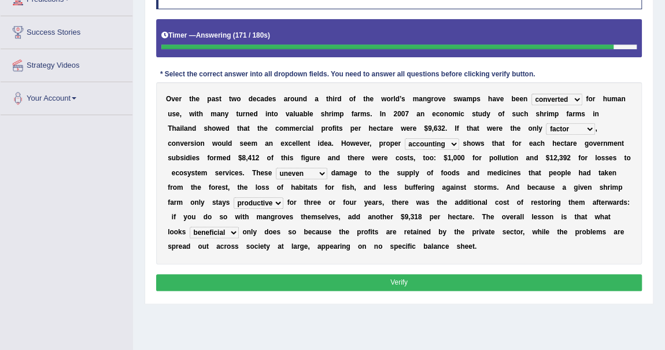
click at [379, 279] on button "Verify" at bounding box center [399, 282] width 486 height 17
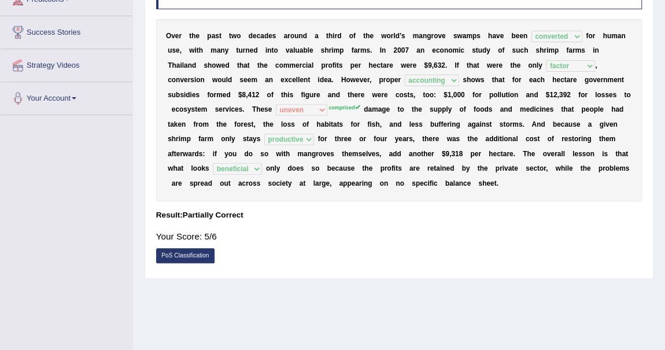
click at [390, 190] on div "O v e r t h e p a s t t w o d e c a d e s a r o u n d a t h i r d o f t h e w o…" at bounding box center [399, 110] width 486 height 182
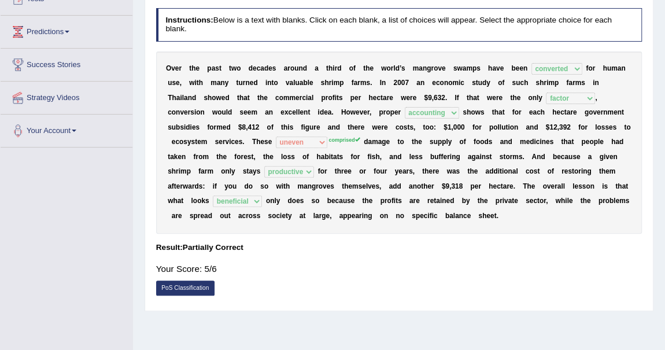
scroll to position [131, 0]
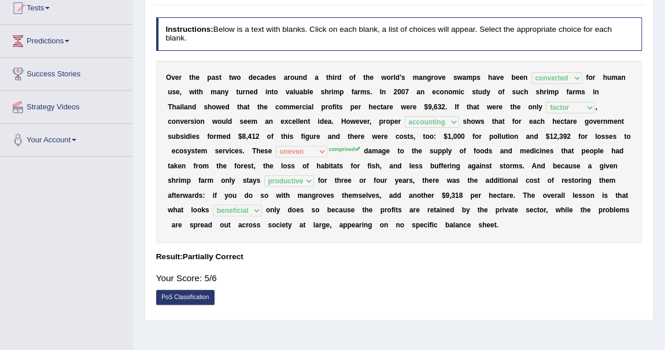
click at [142, 238] on div "Home Practice Reading & Writing: Fill In The Blanks Shrimp Farm « Prev Next » R…" at bounding box center [399, 158] width 532 height 578
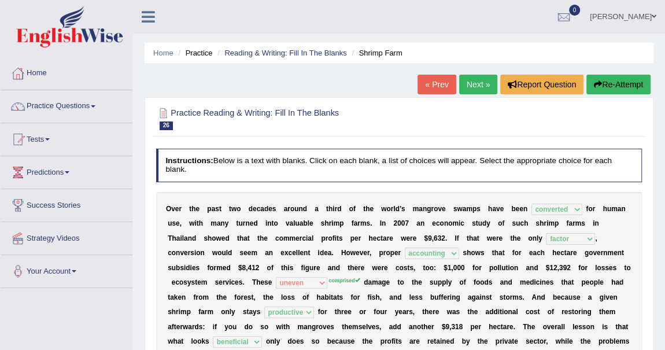
scroll to position [0, 0]
click at [95, 104] on link "Practice Questions" at bounding box center [67, 104] width 132 height 29
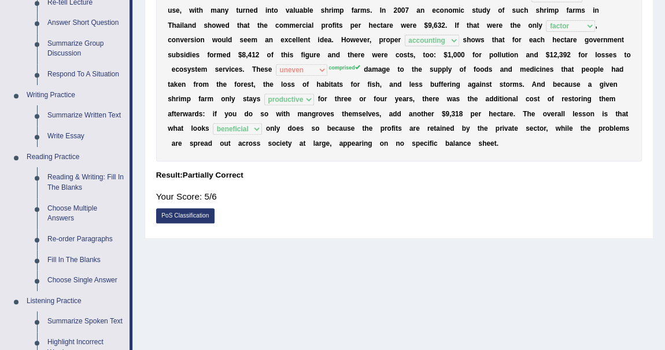
scroll to position [214, 0]
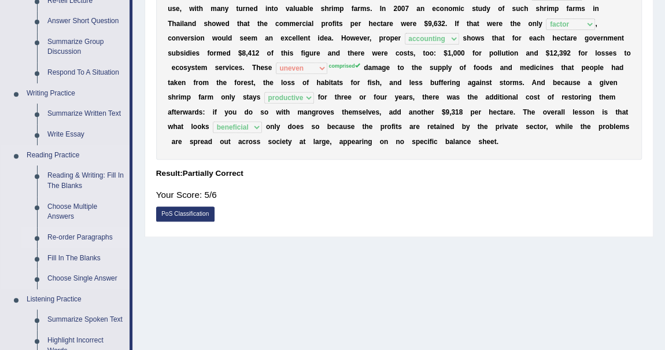
click at [83, 236] on link "Re-order Paragraphs" at bounding box center [85, 237] width 87 height 21
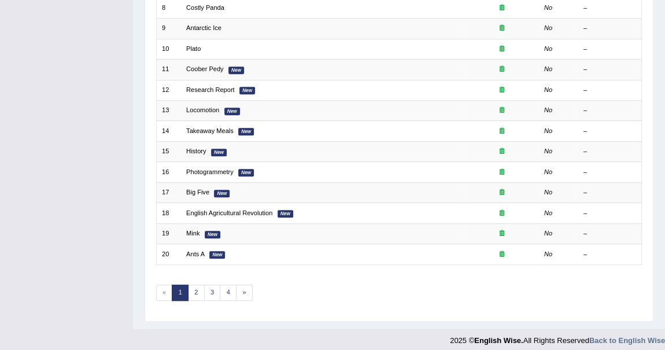
scroll to position [313, 0]
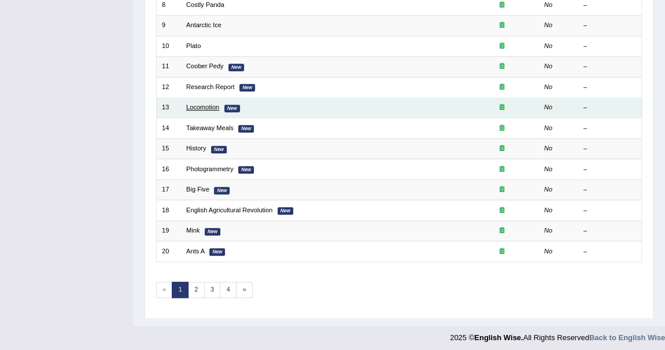
click at [202, 104] on link "Locomotion" at bounding box center [202, 106] width 33 height 7
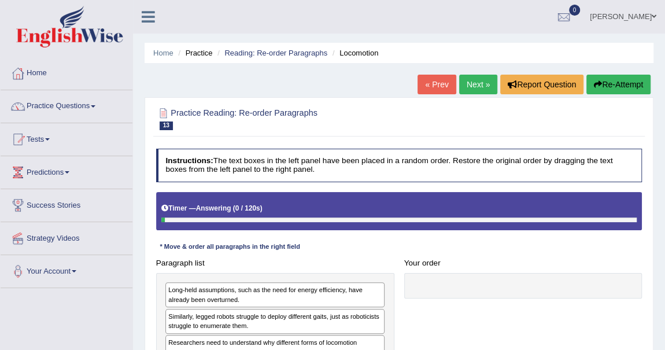
click at [401, 125] on h2 "Practice Reading: Re-order Paragraphs 13 Locomotion" at bounding box center [306, 118] width 301 height 24
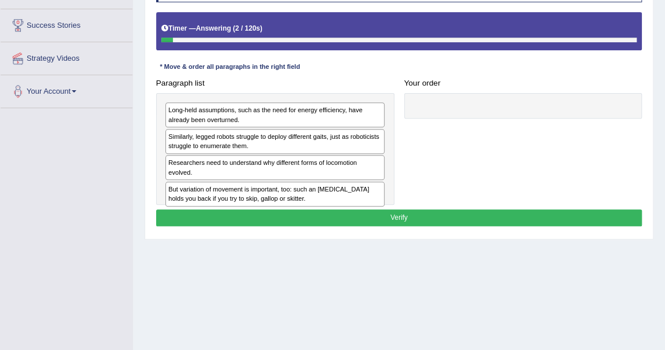
scroll to position [189, 0]
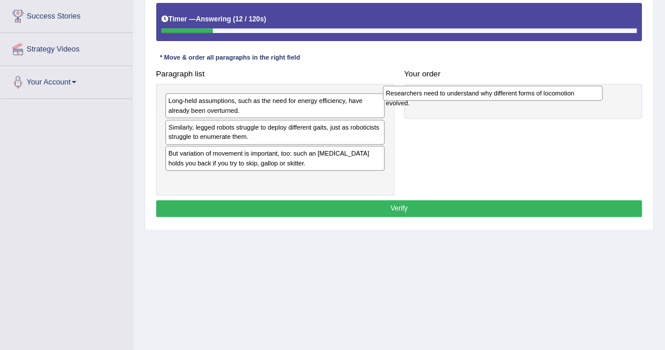
drag, startPoint x: 248, startPoint y: 150, endPoint x: 506, endPoint y: 95, distance: 264.2
click at [506, 95] on div "Researchers need to understand why different forms of locomotion evolved." at bounding box center [493, 93] width 220 height 15
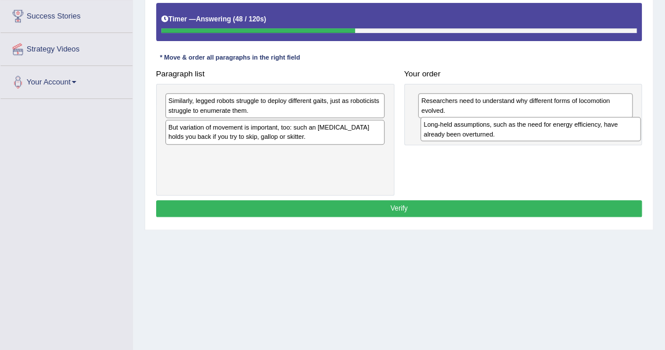
drag, startPoint x: 214, startPoint y: 112, endPoint x: 517, endPoint y: 146, distance: 304.8
click at [517, 146] on div "Paragraph list Long-held assumptions, such as the need for energy efficiency, h…" at bounding box center [399, 130] width 496 height 130
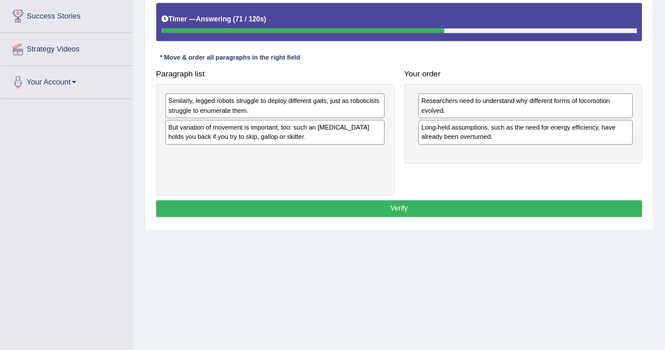
click at [225, 134] on div "But variation of movement is important, too: such an [MEDICAL_DATA] holds you b…" at bounding box center [274, 132] width 219 height 25
click at [212, 106] on div "Similarly, legged robots struggle to deploy different gaits, just as roboticist…" at bounding box center [274, 105] width 219 height 25
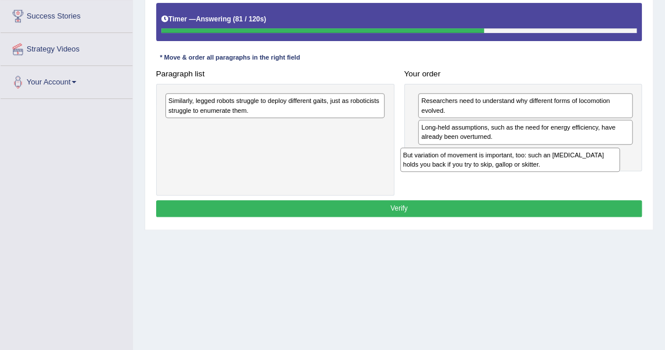
drag, startPoint x: 216, startPoint y: 131, endPoint x: 502, endPoint y: 171, distance: 288.9
click at [502, 171] on div "Paragraph list Similarly, legged robots struggle to deploy different gaits, jus…" at bounding box center [399, 130] width 496 height 130
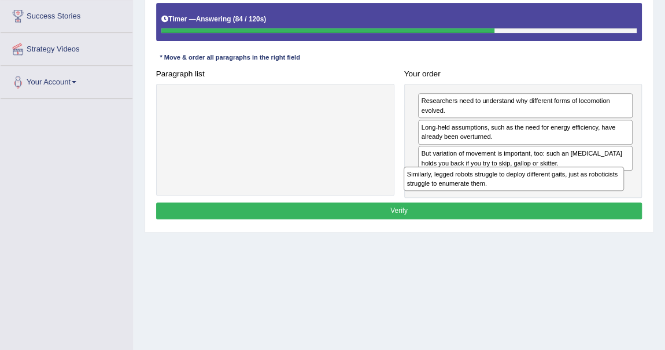
drag, startPoint x: 260, startPoint y: 110, endPoint x: 548, endPoint y: 201, distance: 301.7
click at [548, 201] on div "Instructions: The text boxes in the left panel have been placed in a random ord…" at bounding box center [398, 91] width 491 height 272
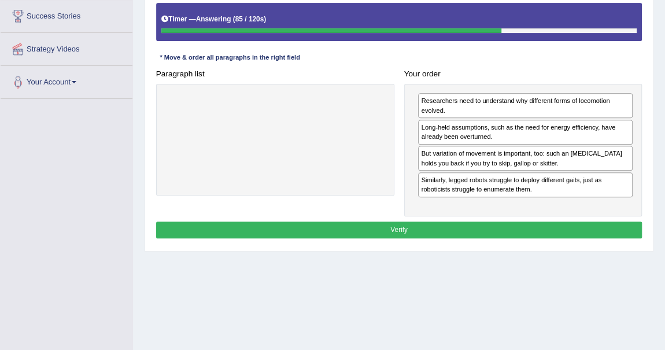
click at [517, 68] on div "Your order Researchers need to understand why different forms of locomotion evo…" at bounding box center [523, 140] width 248 height 151
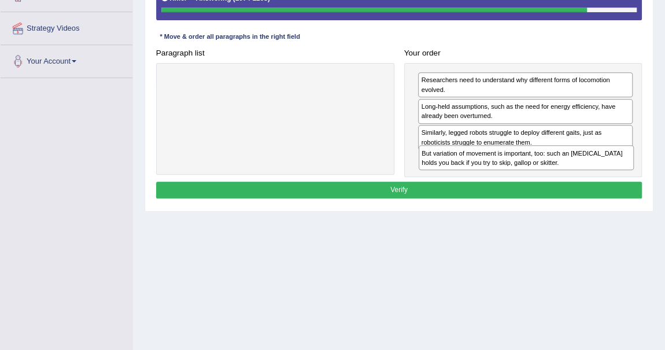
drag, startPoint x: 472, startPoint y: 139, endPoint x: 475, endPoint y: 178, distance: 39.5
click at [475, 178] on div "Instructions: The text boxes in the left panel have been placed in a random ord…" at bounding box center [398, 70] width 491 height 272
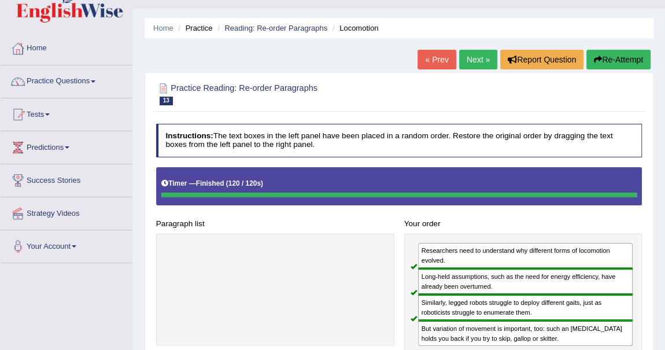
scroll to position [21, 0]
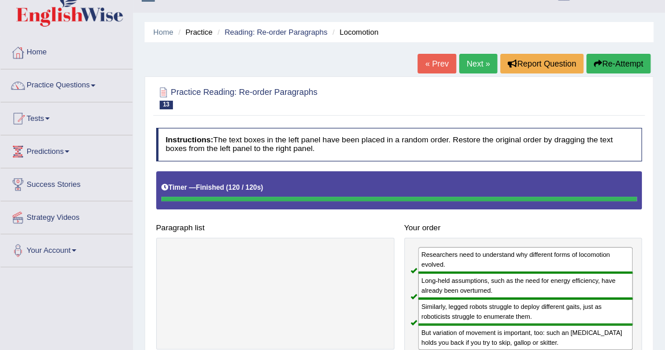
click at [478, 62] on link "Next »" at bounding box center [478, 64] width 38 height 20
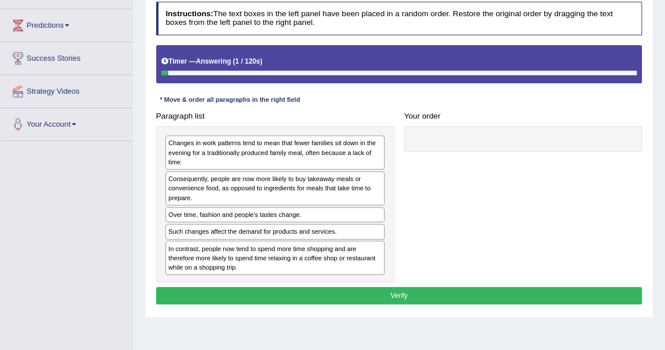
scroll to position [150, 0]
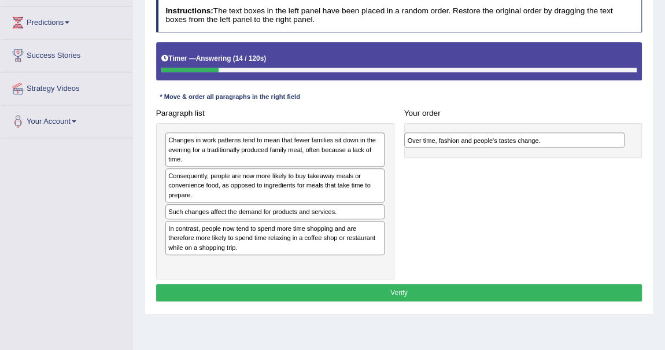
drag, startPoint x: 225, startPoint y: 208, endPoint x: 509, endPoint y: 142, distance: 291.4
click at [509, 142] on div "Over time, fashion and people's tastes change." at bounding box center [514, 139] width 220 height 15
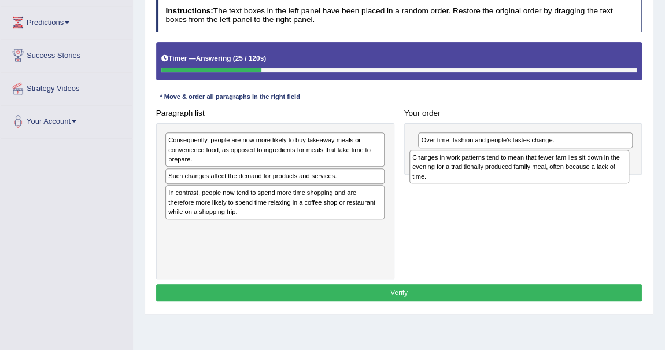
drag, startPoint x: 223, startPoint y: 150, endPoint x: 512, endPoint y: 174, distance: 290.7
click at [512, 174] on div "Changes in work patterns tend to mean that fewer families sit down in the eveni…" at bounding box center [519, 167] width 220 height 34
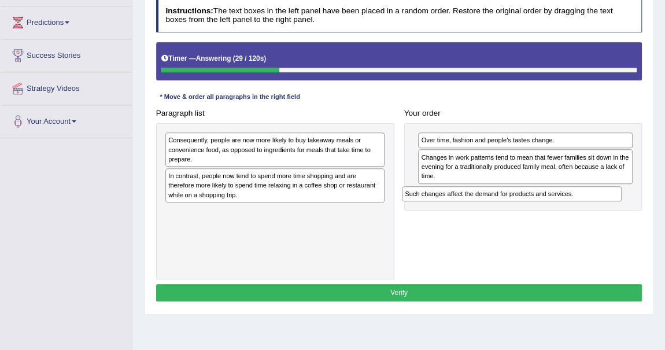
drag, startPoint x: 217, startPoint y: 174, endPoint x: 498, endPoint y: 206, distance: 282.8
click at [498, 206] on div "Paragraph list Consequently, people are now more likely to buy takeaway meals o…" at bounding box center [399, 192] width 496 height 175
click at [509, 91] on div "Instructions: The text boxes in the left panel have been placed in a random ord…" at bounding box center [398, 151] width 491 height 315
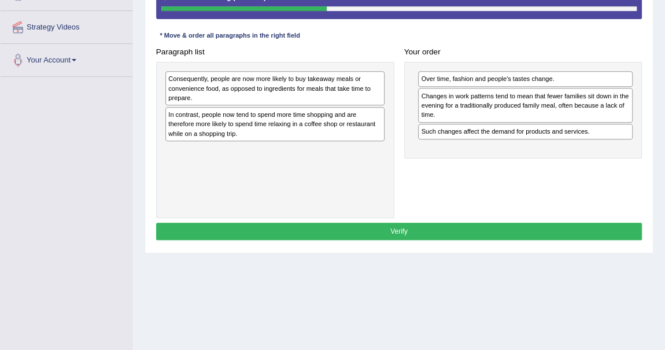
scroll to position [213, 0]
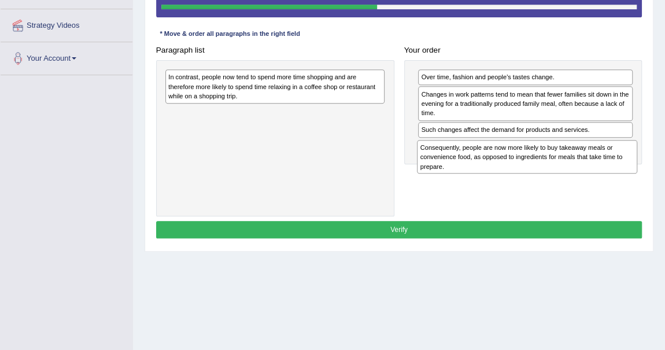
drag, startPoint x: 245, startPoint y: 91, endPoint x: 544, endPoint y: 178, distance: 311.4
click at [544, 178] on div "Paragraph list Consequently, people are now more likely to buy takeaway meals o…" at bounding box center [399, 129] width 496 height 175
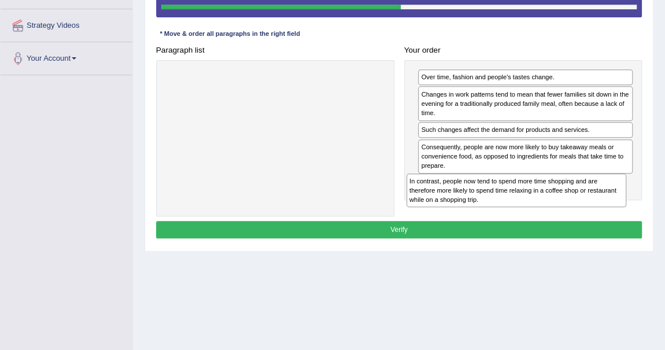
drag, startPoint x: 235, startPoint y: 91, endPoint x: 521, endPoint y: 219, distance: 312.7
click at [521, 219] on div "Instructions: The text boxes in the left panel have been placed in a random ord…" at bounding box center [398, 88] width 491 height 315
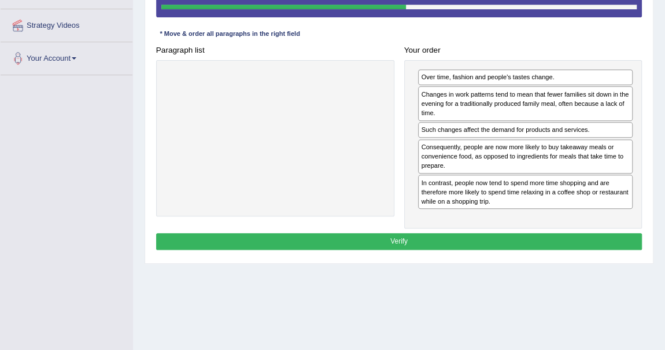
click at [354, 165] on div at bounding box center [275, 138] width 238 height 156
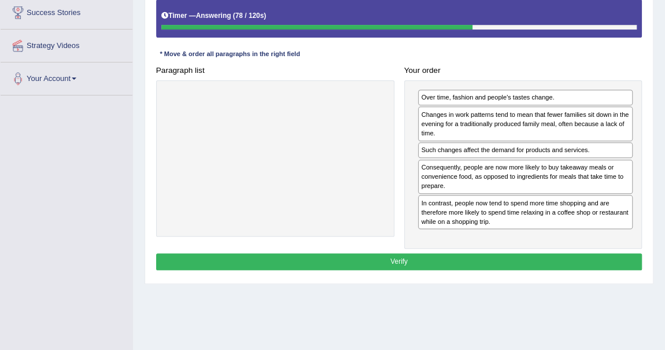
scroll to position [192, 0]
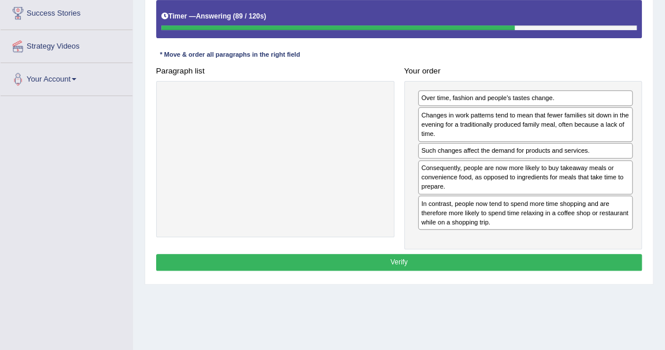
click at [398, 167] on div "Paragraph list" at bounding box center [275, 149] width 248 height 175
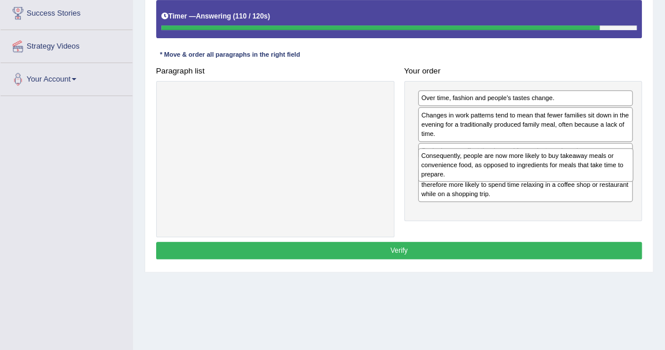
click at [475, 181] on div "Over time, fashion and people's tastes change. Changes in work patterns tend to…" at bounding box center [523, 151] width 238 height 140
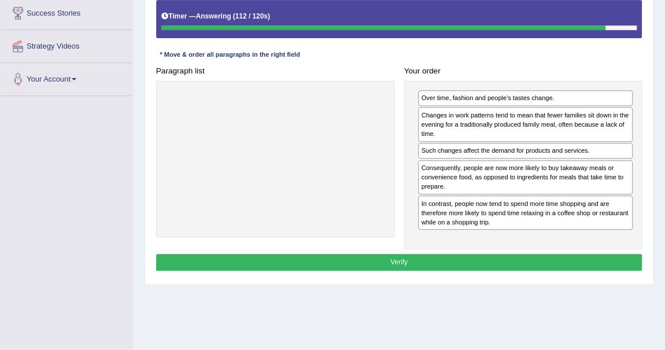
click at [379, 197] on div at bounding box center [275, 159] width 238 height 156
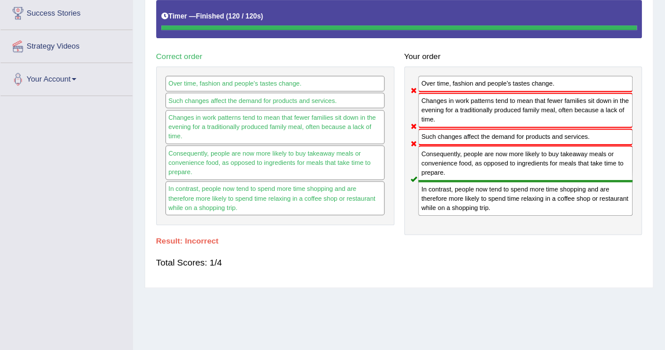
click at [336, 246] on div "Instructions: The text boxes in the left panel have been placed in a random ord…" at bounding box center [398, 117] width 491 height 330
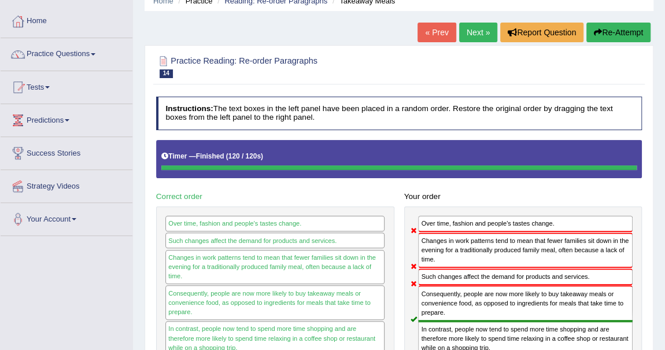
scroll to position [45, 0]
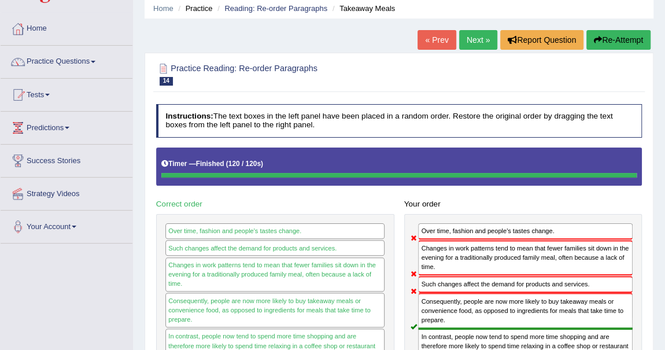
click at [471, 41] on link "Next »" at bounding box center [478, 40] width 38 height 20
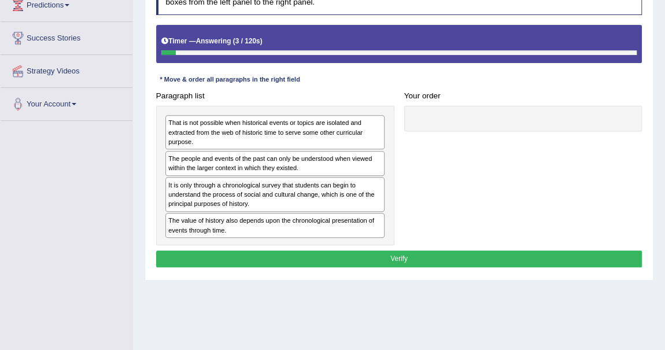
scroll to position [168, 0]
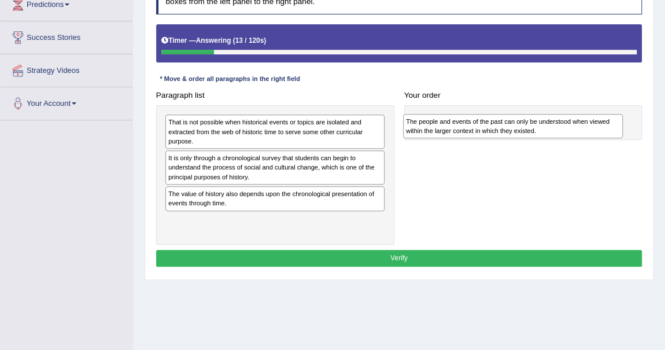
drag, startPoint x: 205, startPoint y: 162, endPoint x: 487, endPoint y: 131, distance: 283.3
click at [487, 131] on div "The people and events of the past can only be understood when viewed within the…" at bounding box center [513, 126] width 220 height 24
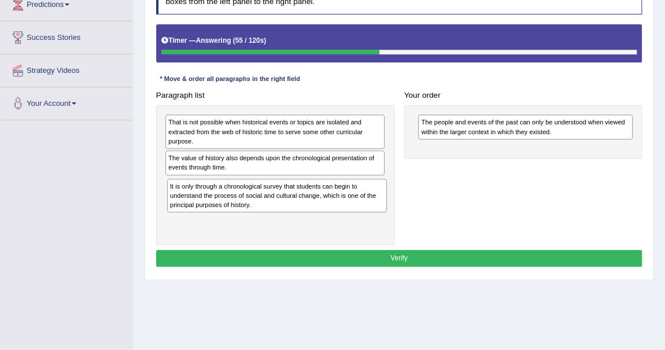
drag, startPoint x: 196, startPoint y: 159, endPoint x: 201, endPoint y: 205, distance: 45.9
click at [201, 205] on div "It is only through a chronological survey that students can begin to understand…" at bounding box center [277, 196] width 220 height 34
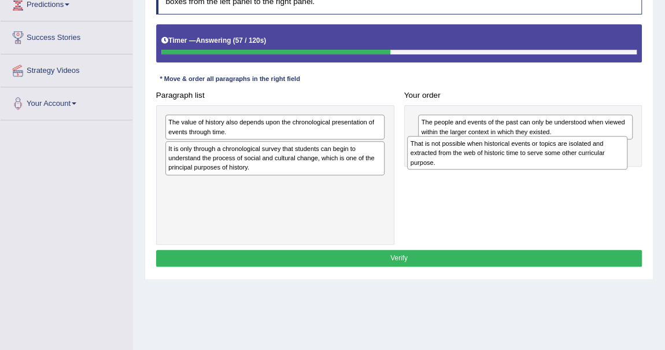
drag, startPoint x: 206, startPoint y: 124, endPoint x: 493, endPoint y: 154, distance: 288.3
click at [493, 154] on div "That is not possible when historical events or topics are isolated and extracte…" at bounding box center [517, 153] width 220 height 34
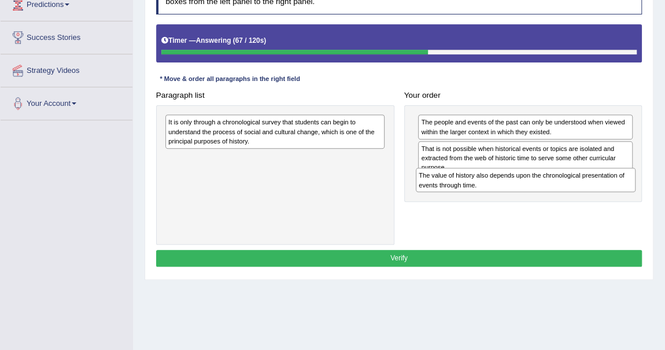
drag, startPoint x: 202, startPoint y: 123, endPoint x: 499, endPoint y: 191, distance: 305.0
click at [499, 191] on div "The value of history also depends upon the chronological presentation of events…" at bounding box center [526, 180] width 220 height 24
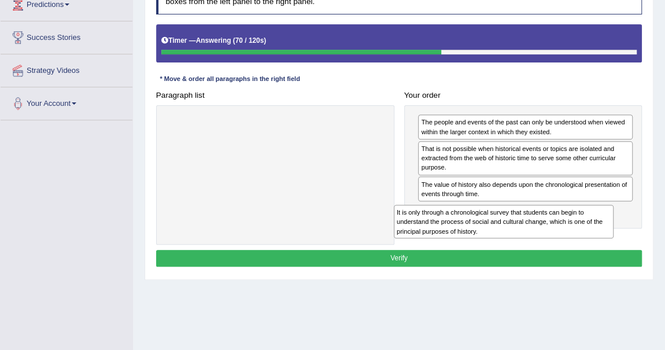
drag, startPoint x: 218, startPoint y: 136, endPoint x: 489, endPoint y: 247, distance: 293.0
click at [489, 247] on div "Instructions: The text boxes in the left panel have been placed in a random ord…" at bounding box center [398, 125] width 491 height 298
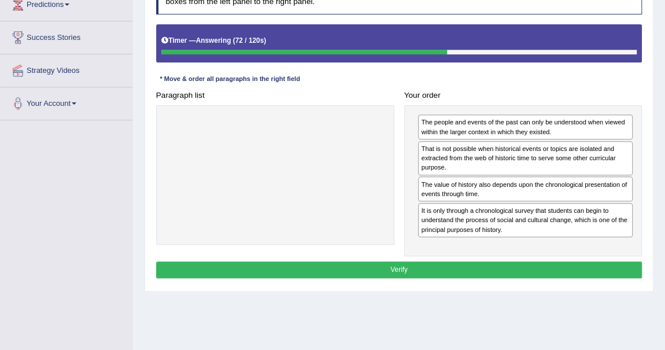
click at [505, 87] on div "Your order The people and events of the past can only be understood when viewed…" at bounding box center [523, 172] width 248 height 170
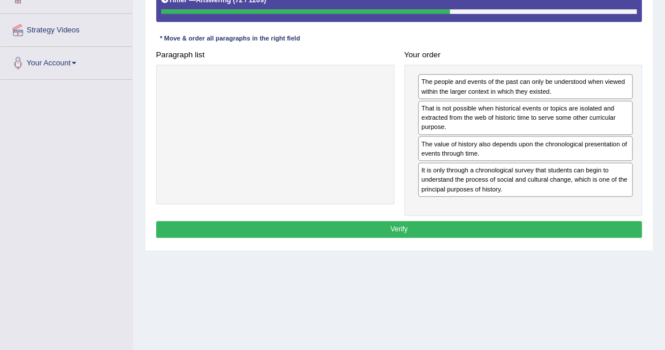
scroll to position [210, 0]
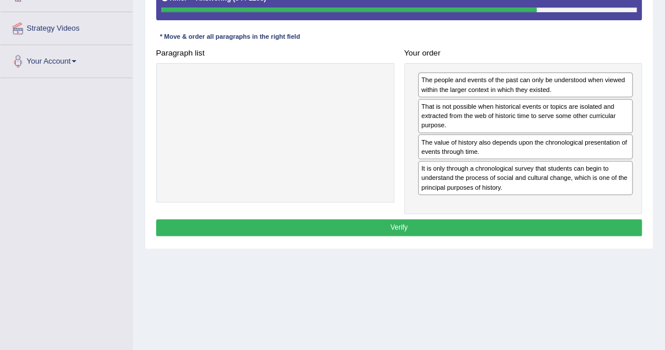
click at [488, 112] on div "That is not possible when historical events or topics are isolated and extracte…" at bounding box center [525, 116] width 214 height 34
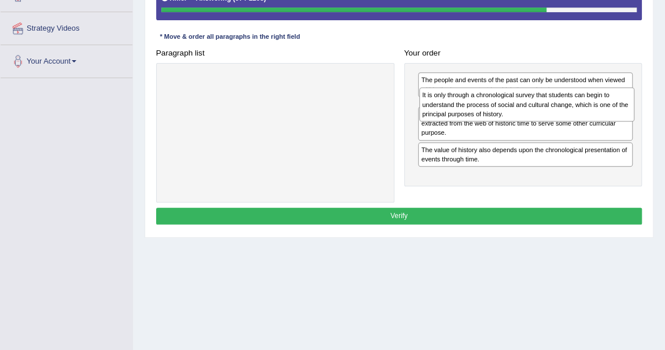
drag, startPoint x: 465, startPoint y: 180, endPoint x: 469, endPoint y: 117, distance: 63.2
click at [469, 117] on div "It is only through a chronological survey that students can begin to understand…" at bounding box center [526, 104] width 215 height 34
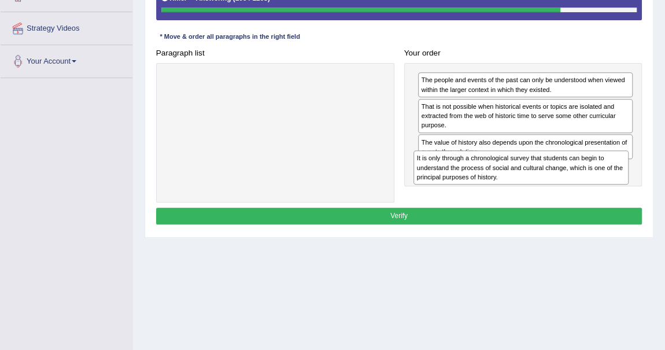
drag, startPoint x: 469, startPoint y: 108, endPoint x: 468, endPoint y: 180, distance: 71.7
click at [468, 180] on div "It is only through a chronological survey that students can begin to understand…" at bounding box center [520, 167] width 215 height 34
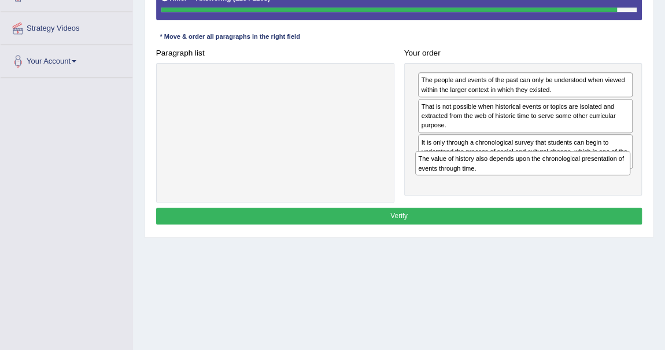
drag, startPoint x: 452, startPoint y: 144, endPoint x: 451, endPoint y: 201, distance: 57.2
click at [451, 201] on div "Instructions: The text boxes in the left panel have been placed in a random ord…" at bounding box center [398, 83] width 491 height 298
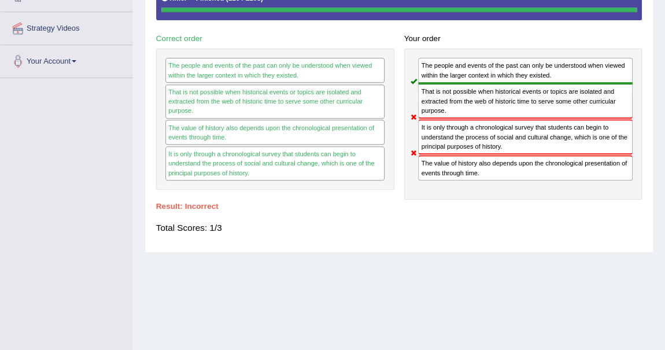
click at [375, 246] on div "Practice Reading: Re-order Paragraphs 15 History Instructions: The text boxes i…" at bounding box center [399, 69] width 509 height 365
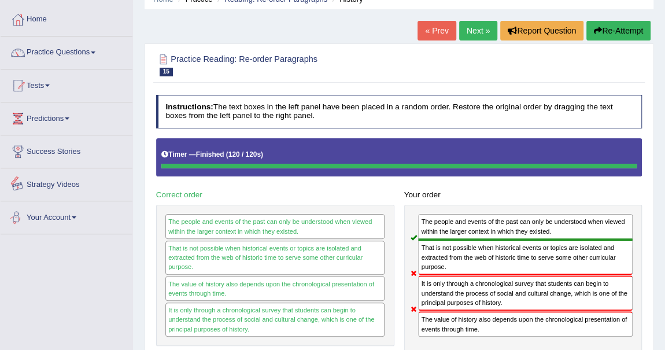
scroll to position [42, 0]
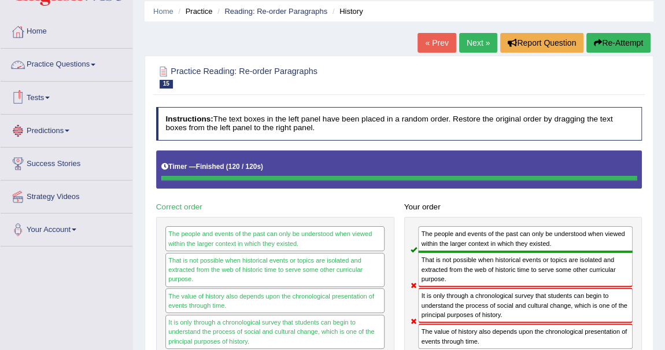
click at [93, 60] on link "Practice Questions" at bounding box center [67, 63] width 132 height 29
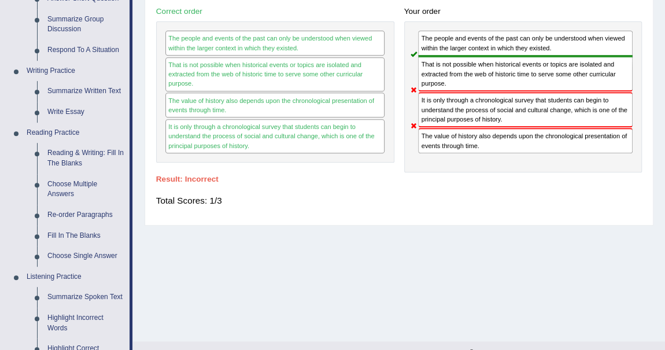
scroll to position [239, 0]
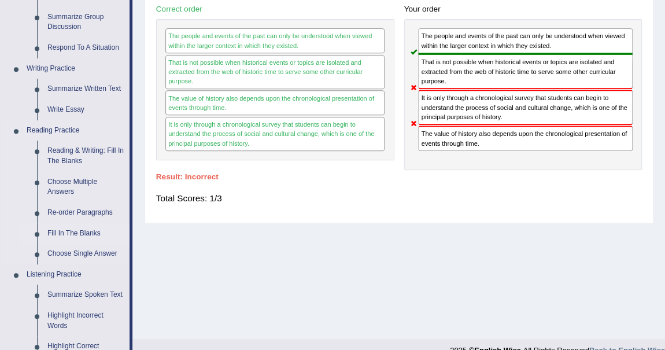
click at [86, 232] on link "Fill In The Blanks" at bounding box center [85, 233] width 87 height 21
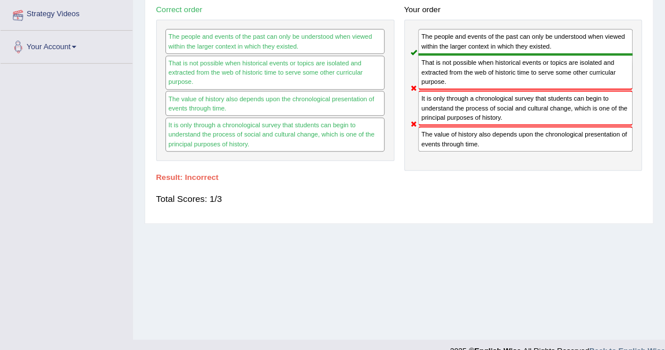
scroll to position [257, 0]
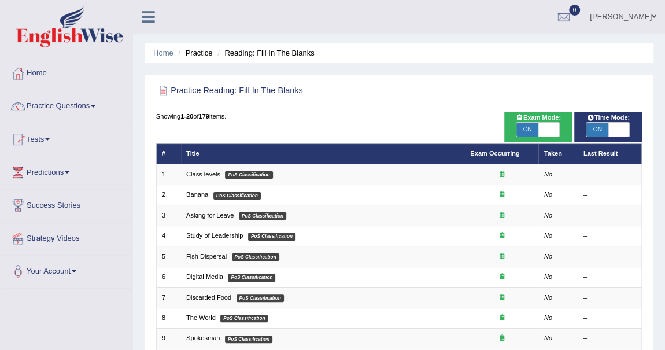
click at [401, 105] on div "Practice Reading: Fill In The Blanks Time Mode: ON OFF Exam Mode: ON OFF Showin…" at bounding box center [399, 353] width 509 height 556
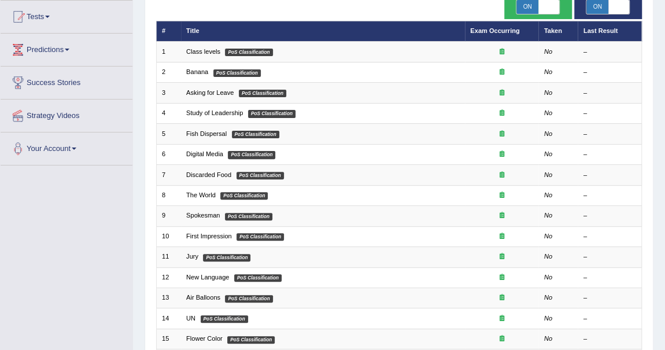
scroll to position [147, 0]
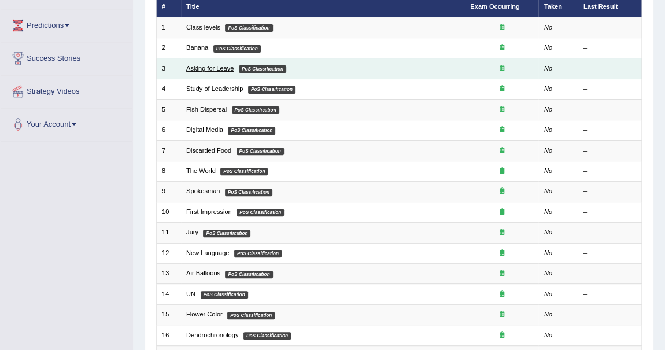
click at [217, 67] on link "Asking for Leave" at bounding box center [209, 68] width 47 height 7
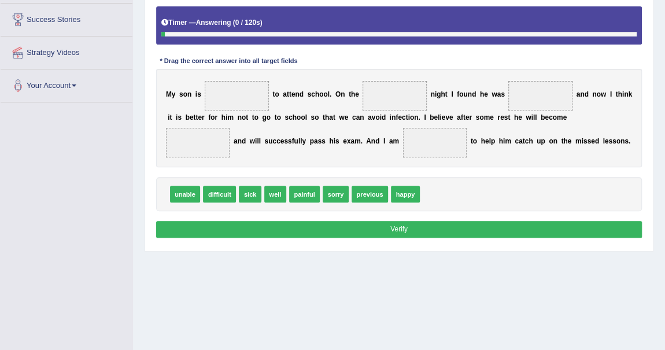
scroll to position [194, 0]
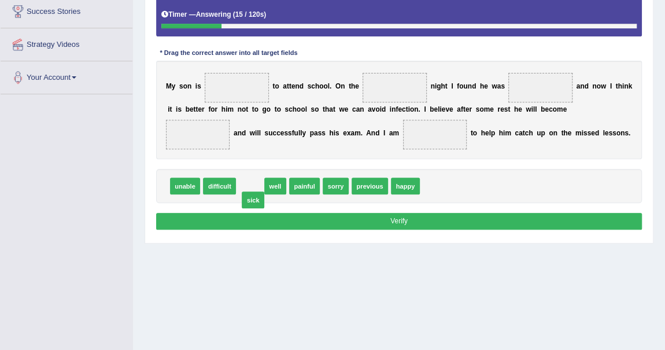
drag, startPoint x: 253, startPoint y: 186, endPoint x: 257, endPoint y: 201, distance: 15.4
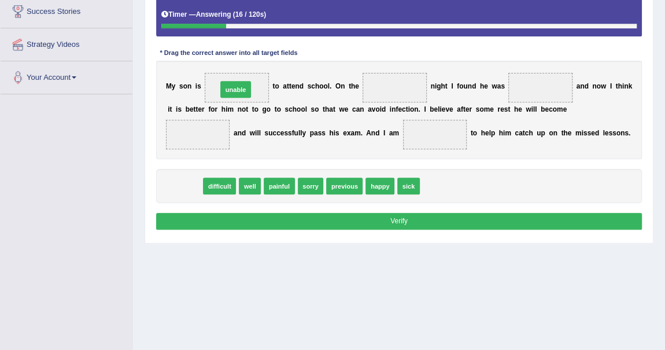
drag, startPoint x: 180, startPoint y: 185, endPoint x: 242, endPoint y: 66, distance: 134.2
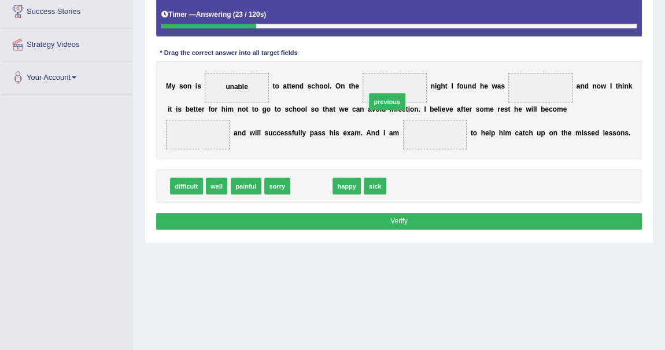
drag, startPoint x: 311, startPoint y: 184, endPoint x: 402, endPoint y: 79, distance: 139.0
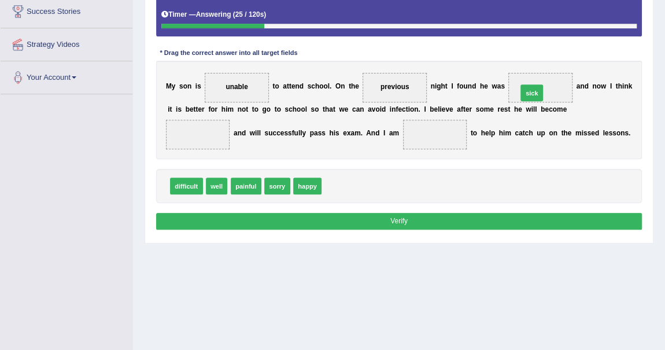
drag, startPoint x: 328, startPoint y: 184, endPoint x: 559, endPoint y: 75, distance: 255.5
drag, startPoint x: 212, startPoint y: 190, endPoint x: 192, endPoint y: 117, distance: 75.5
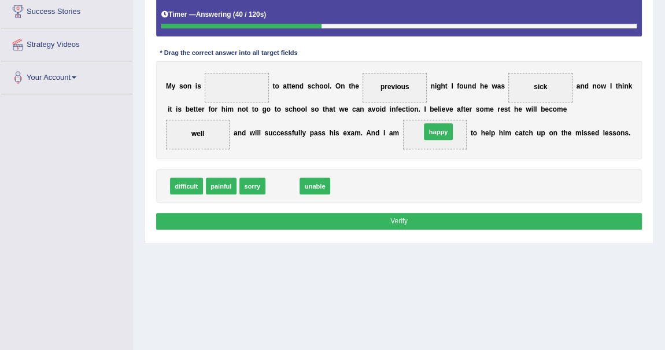
drag, startPoint x: 275, startPoint y: 186, endPoint x: 458, endPoint y: 122, distance: 194.2
drag, startPoint x: 283, startPoint y: 188, endPoint x: 234, endPoint y: 75, distance: 124.0
click at [401, 221] on button "Verify" at bounding box center [399, 221] width 486 height 17
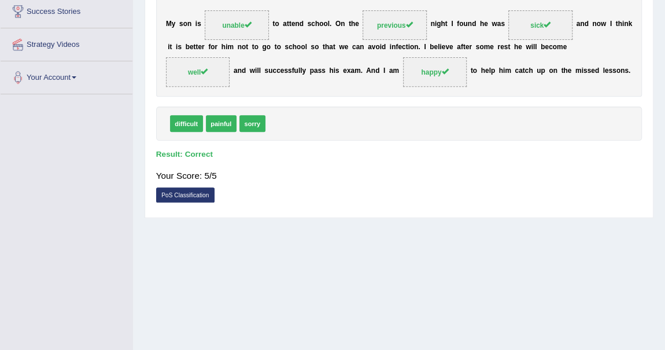
click at [264, 202] on div "PoS Classification" at bounding box center [399, 195] width 486 height 17
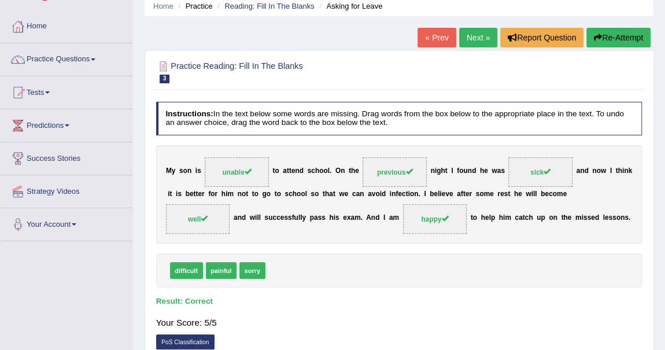
scroll to position [25, 0]
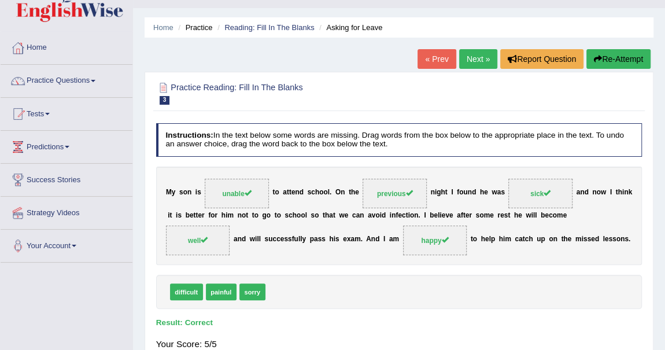
click at [478, 54] on link "Next »" at bounding box center [478, 59] width 38 height 20
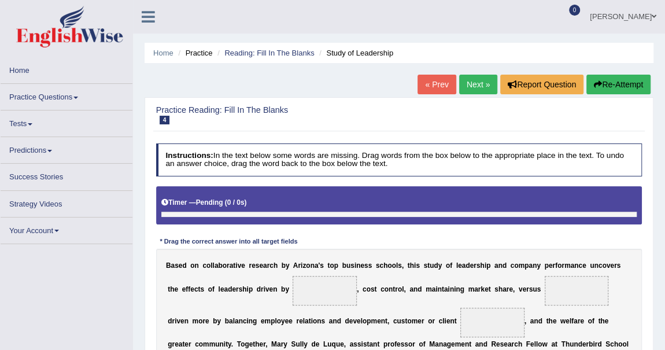
click at [306, 97] on div "Practice Reading: Fill In The Blanks 4 Study of Leadership Instructions: In the…" at bounding box center [399, 291] width 509 height 389
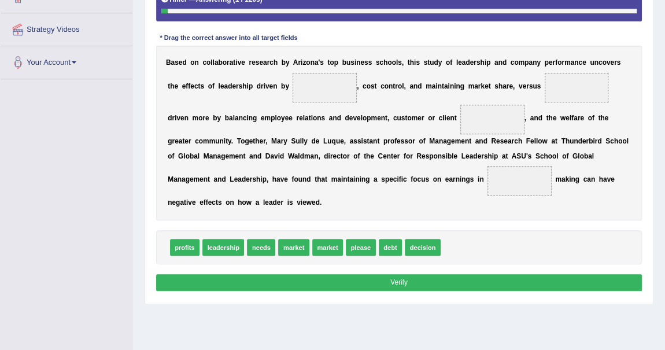
scroll to position [210, 0]
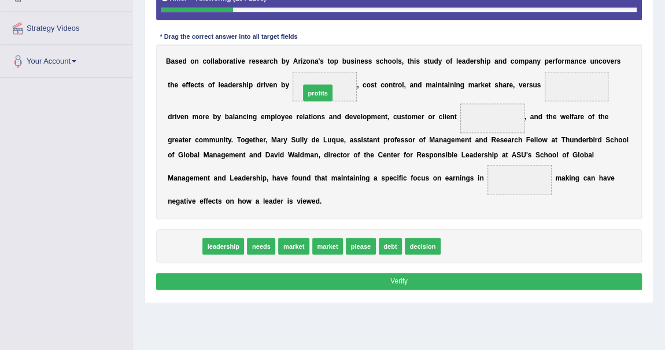
drag, startPoint x: 184, startPoint y: 245, endPoint x: 341, endPoint y: 64, distance: 238.9
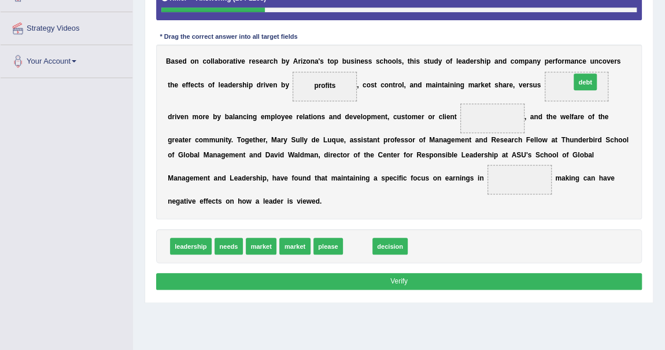
drag, startPoint x: 354, startPoint y: 245, endPoint x: 622, endPoint y: 51, distance: 330.5
click at [622, 51] on div "Instructions: In the text below some words are missing. Drag words from the box…" at bounding box center [398, 116] width 491 height 364
drag, startPoint x: 353, startPoint y: 243, endPoint x: 611, endPoint y: 57, distance: 318.4
click at [611, 57] on div "Instructions: In the text below some words are missing. Drag words from the box…" at bounding box center [398, 116] width 491 height 364
click at [408, 195] on div "B a s e d o n c o l l a b o r a t i v e r e s e a r c h b y A r i z o n a ' s t…" at bounding box center [399, 132] width 486 height 175
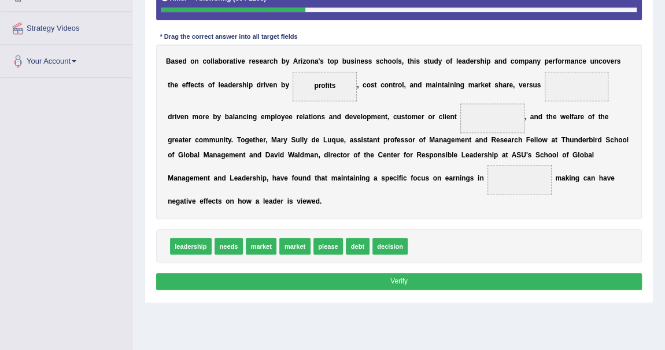
click at [456, 202] on div "B a s e d o n c o l l a b o r a t i v e r e s e a r c h b y A r i z o n a ' s t…" at bounding box center [399, 132] width 486 height 175
drag, startPoint x: 355, startPoint y: 245, endPoint x: 591, endPoint y: 49, distance: 306.8
click at [591, 49] on div "Instructions: In the text below some words are missing. Drag words from the box…" at bounding box center [398, 116] width 491 height 364
drag, startPoint x: 356, startPoint y: 246, endPoint x: 639, endPoint y: 57, distance: 339.8
click at [639, 57] on div "Instructions: In the text below some words are missing. Drag words from the box…" at bounding box center [398, 116] width 491 height 364
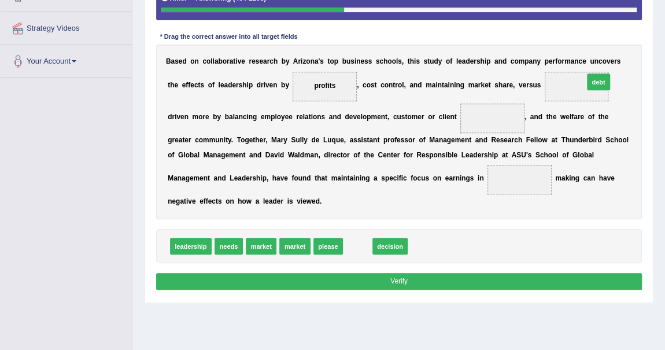
drag, startPoint x: 360, startPoint y: 240, endPoint x: 643, endPoint y: 47, distance: 342.5
click at [643, 47] on div "Instructions: In the text below some words are missing. Drag words from the box…" at bounding box center [398, 116] width 491 height 364
drag, startPoint x: 353, startPoint y: 245, endPoint x: 607, endPoint y: 61, distance: 313.5
click at [357, 181] on div "B a s e d o n c o l l a b o r a t i v e r e s e a r c h b y A r i z o n a ' s t…" at bounding box center [399, 132] width 486 height 175
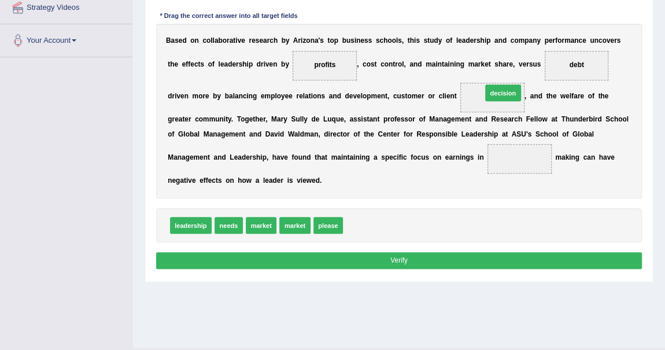
drag, startPoint x: 362, startPoint y: 224, endPoint x: 526, endPoint y: 69, distance: 225.7
drag, startPoint x: 578, startPoint y: 62, endPoint x: 471, endPoint y: 109, distance: 116.8
drag, startPoint x: 358, startPoint y: 221, endPoint x: 616, endPoint y: 32, distance: 320.1
click at [616, 32] on div "Instructions: In the text below some words are missing. Drag words from the box…" at bounding box center [398, 95] width 491 height 364
drag, startPoint x: 357, startPoint y: 219, endPoint x: 634, endPoint y: 31, distance: 334.7
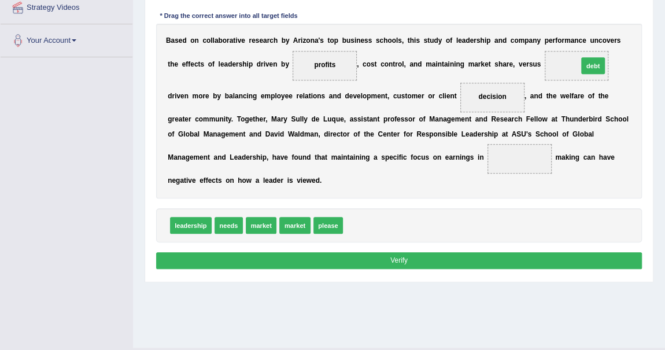
click at [634, 31] on div "Instructions: In the text below some words are missing. Drag words from the box…" at bounding box center [398, 95] width 491 height 364
click at [405, 193] on div "B a s e d o n c o l l a b o r a t i v e r e s e a r c h b y A r i z o n a ' s t…" at bounding box center [399, 111] width 486 height 175
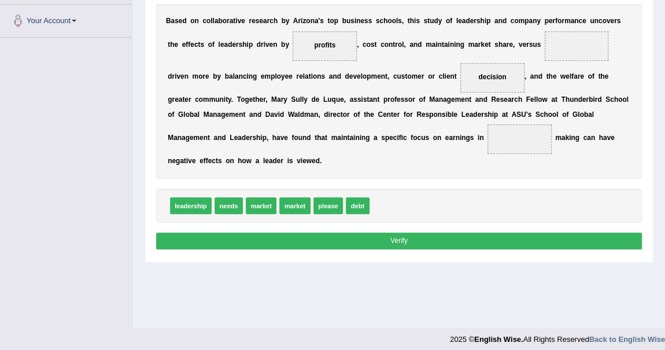
scroll to position [252, 0]
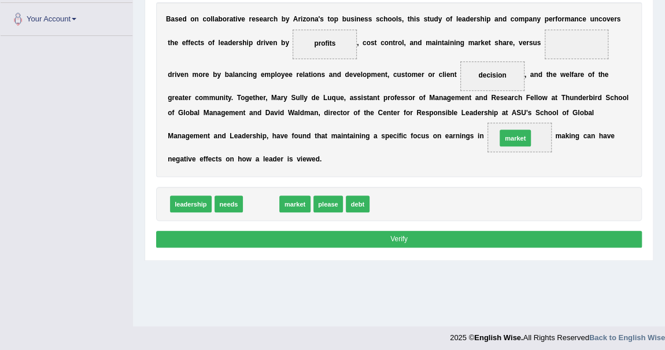
drag, startPoint x: 261, startPoint y: 201, endPoint x: 560, endPoint y: 124, distance: 308.8
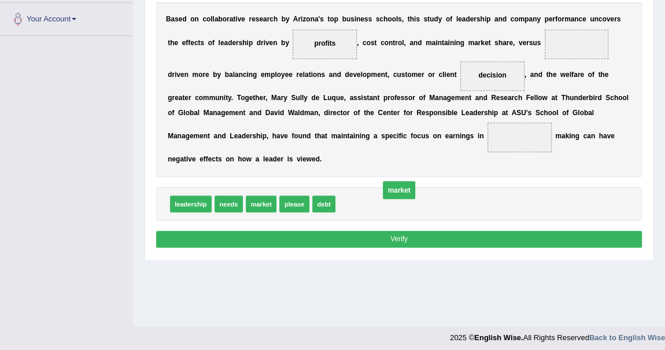
drag, startPoint x: 515, startPoint y: 136, endPoint x: 373, endPoint y: 198, distance: 154.8
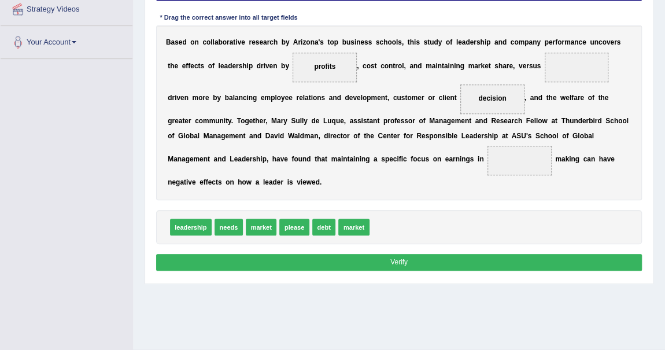
scroll to position [231, 0]
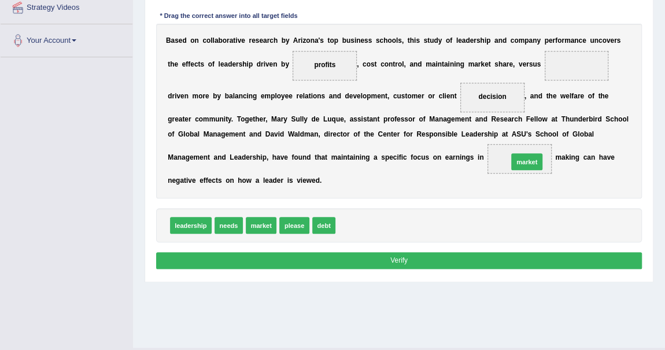
drag, startPoint x: 349, startPoint y: 221, endPoint x: 553, endPoint y: 146, distance: 216.7
click at [360, 157] on b "i" at bounding box center [360, 157] width 2 height 8
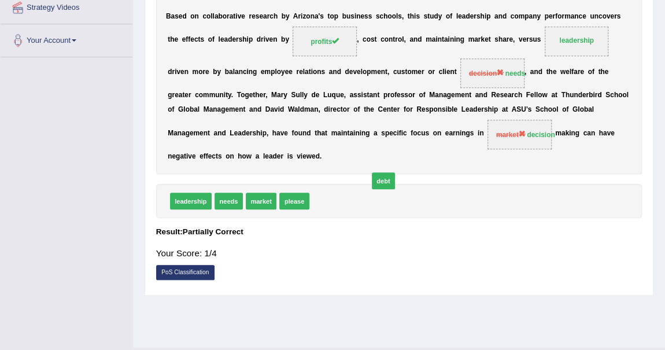
drag, startPoint x: 319, startPoint y: 225, endPoint x: 389, endPoint y: 201, distance: 73.9
click at [420, 217] on div "Instructions: In the text below some words are missing. Drag words from the box…" at bounding box center [398, 101] width 491 height 377
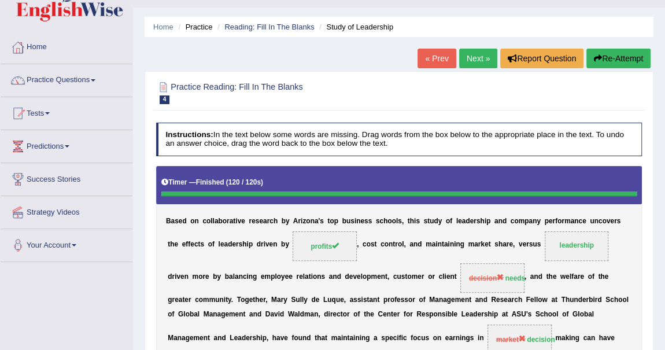
scroll to position [21, 0]
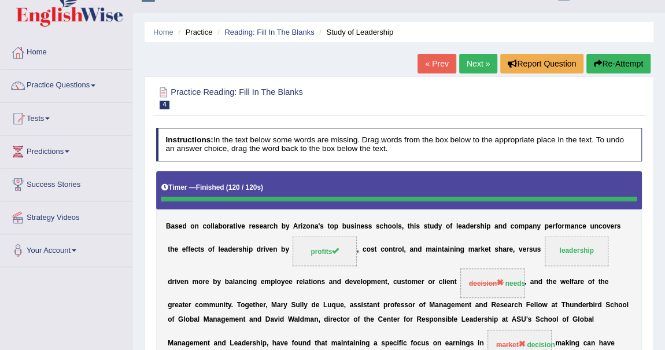
click at [476, 64] on link "Next »" at bounding box center [478, 64] width 38 height 20
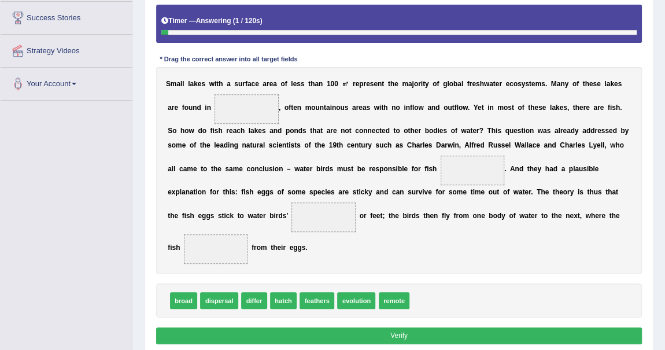
scroll to position [189, 0]
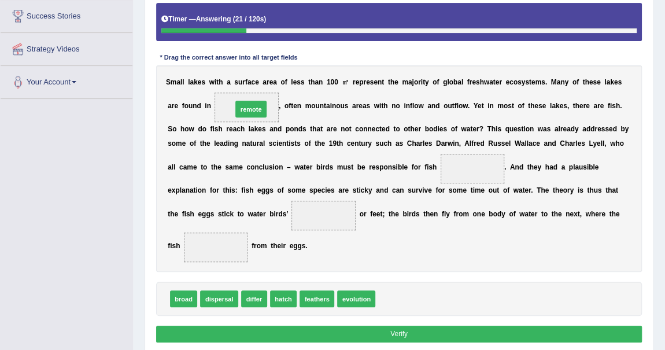
drag, startPoint x: 394, startPoint y: 299, endPoint x: 225, endPoint y: 74, distance: 280.9
click at [225, 74] on div "Instructions: In the text below some words are missing. Drag words from the box…" at bounding box center [398, 152] width 491 height 395
drag, startPoint x: 394, startPoint y: 297, endPoint x: 212, endPoint y: 65, distance: 294.4
click at [212, 65] on div "Instructions: In the text below some words are missing. Drag words from the box…" at bounding box center [398, 152] width 491 height 395
drag, startPoint x: 397, startPoint y: 295, endPoint x: 228, endPoint y: 68, distance: 283.5
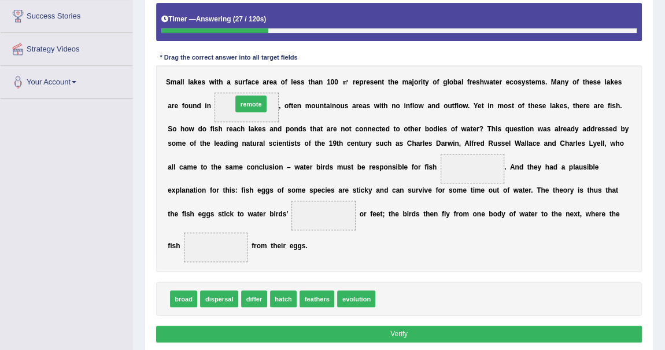
click at [228, 68] on div "Instructions: In the text below some words are missing. Drag words from the box…" at bounding box center [398, 152] width 491 height 395
drag, startPoint x: 398, startPoint y: 298, endPoint x: 231, endPoint y: 77, distance: 276.5
click at [231, 77] on div "Instructions: In the text below some words are missing. Drag words from the box…" at bounding box center [398, 152] width 491 height 395
drag, startPoint x: 397, startPoint y: 295, endPoint x: 224, endPoint y: 76, distance: 278.6
click at [224, 76] on div "Instructions: In the text below some words are missing. Drag words from the box…" at bounding box center [398, 152] width 491 height 395
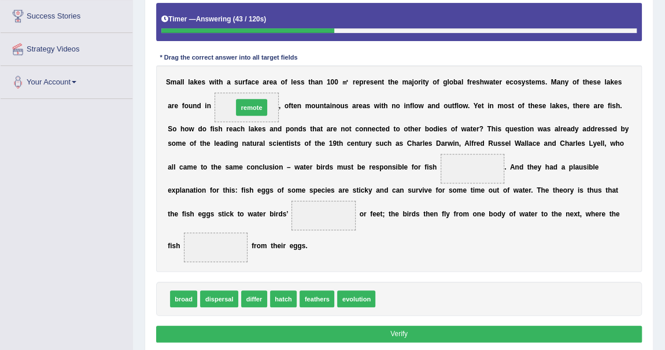
drag, startPoint x: 395, startPoint y: 293, endPoint x: 227, endPoint y: 68, distance: 280.5
click at [227, 68] on div "Instructions: In the text below some words are missing. Drag words from the box…" at bounding box center [398, 152] width 491 height 395
drag, startPoint x: 395, startPoint y: 294, endPoint x: 236, endPoint y: 65, distance: 278.4
click at [236, 65] on div "Instructions: In the text below some words are missing. Drag words from the box…" at bounding box center [398, 152] width 491 height 395
drag, startPoint x: 401, startPoint y: 299, endPoint x: 224, endPoint y: 72, distance: 287.5
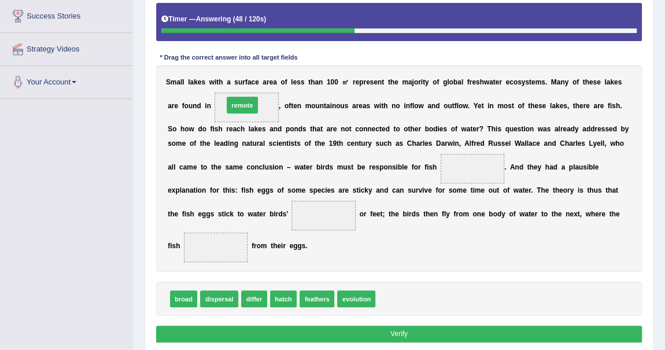
click at [224, 72] on div "Instructions: In the text below some words are missing. Drag words from the box…" at bounding box center [398, 152] width 491 height 395
click at [249, 97] on span at bounding box center [246, 107] width 64 height 29
drag, startPoint x: 401, startPoint y: 294, endPoint x: 235, endPoint y: 75, distance: 274.5
click at [235, 75] on div "Instructions: In the text below some words are missing. Drag words from the box…" at bounding box center [398, 152] width 491 height 395
drag, startPoint x: 400, startPoint y: 300, endPoint x: 217, endPoint y: 75, distance: 290.2
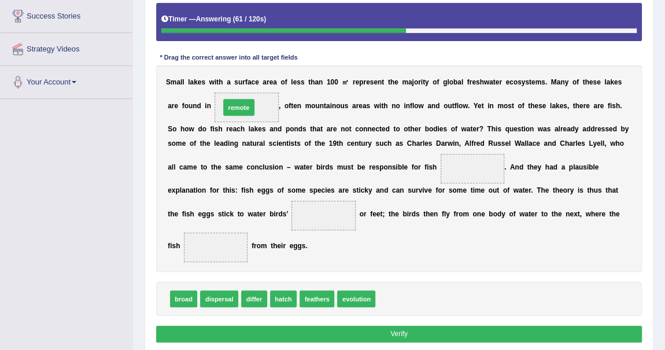
click at [217, 75] on div "Instructions: In the text below some words are missing. Drag words from the box…" at bounding box center [398, 152] width 491 height 395
drag, startPoint x: 395, startPoint y: 292, endPoint x: 202, endPoint y: 59, distance: 302.6
click at [202, 59] on div "Instructions: In the text below some words are missing. Drag words from the box…" at bounding box center [398, 152] width 491 height 395
drag, startPoint x: 400, startPoint y: 297, endPoint x: 244, endPoint y: 79, distance: 267.8
click at [244, 79] on div "Instructions: In the text below some words are missing. Drag words from the box…" at bounding box center [398, 152] width 491 height 395
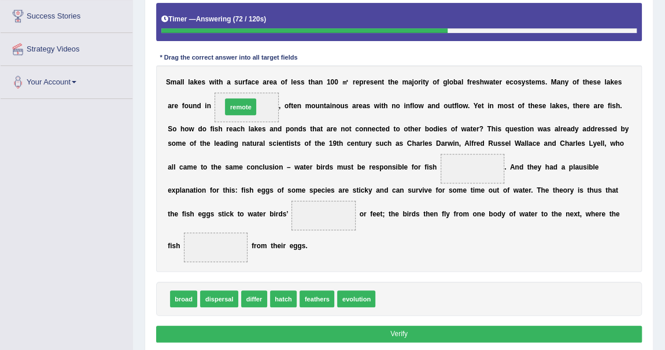
drag, startPoint x: 394, startPoint y: 297, endPoint x: 215, endPoint y: 71, distance: 288.5
click at [215, 71] on div "Instructions: In the text below some words are missing. Drag words from the box…" at bounding box center [398, 152] width 491 height 395
drag, startPoint x: 395, startPoint y: 298, endPoint x: 202, endPoint y: 80, distance: 291.2
click at [202, 80] on div "Instructions: In the text below some words are missing. Drag words from the box…" at bounding box center [398, 152] width 491 height 395
drag, startPoint x: 397, startPoint y: 296, endPoint x: 242, endPoint y: 62, distance: 280.8
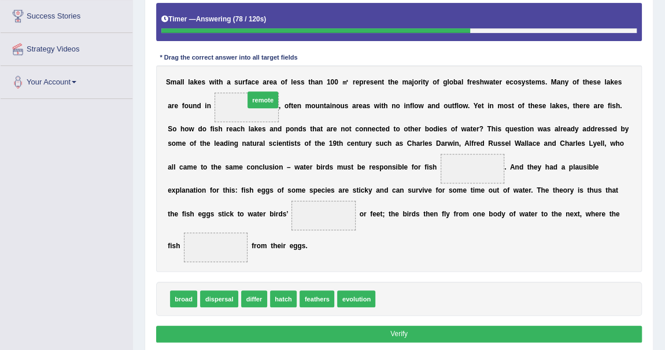
click at [242, 62] on div "Instructions: In the text below some words are missing. Drag words from the box…" at bounding box center [398, 152] width 491 height 395
click at [438, 246] on div "S m a l l l a k e s w i t h a s u r f a c e a r e a o f l e s s t h a n 1 0 0 ㎡…" at bounding box center [399, 168] width 486 height 206
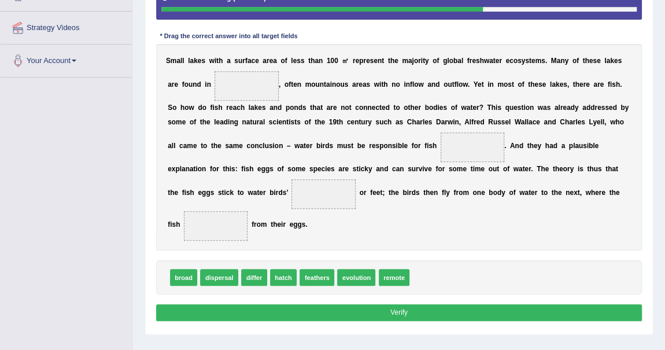
scroll to position [231, 0]
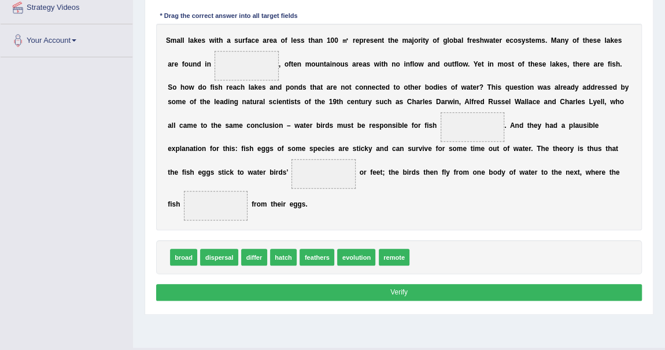
click at [432, 187] on div "S m a l l l a k e s w i t h a s u r f a c e a r e a o f l e s s t h a n 1 0 0 ㎡…" at bounding box center [399, 127] width 486 height 206
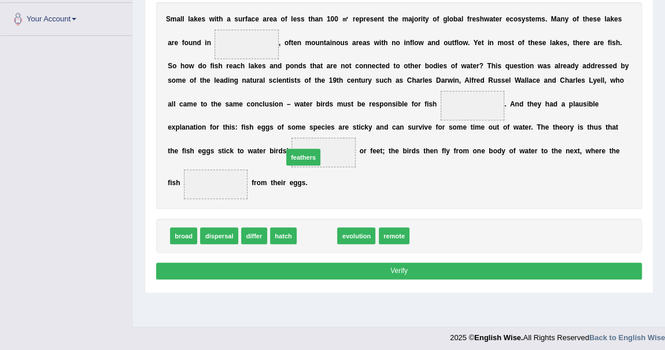
drag, startPoint x: 315, startPoint y: 236, endPoint x: 299, endPoint y: 144, distance: 93.8
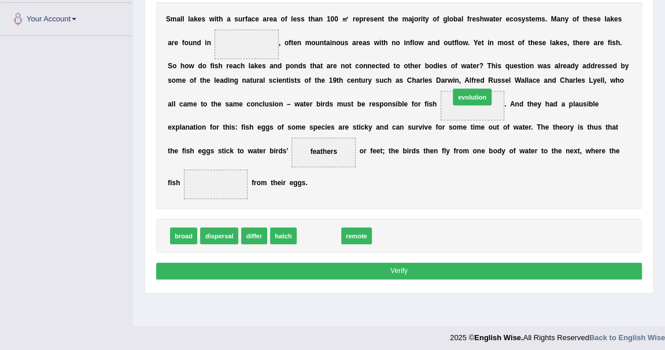
drag, startPoint x: 343, startPoint y: 211, endPoint x: 500, endPoint y: 71, distance: 209.6
click at [500, 71] on div "Instructions: In the text below some words are missing. Drag words from the box…" at bounding box center [398, 89] width 491 height 395
drag, startPoint x: 316, startPoint y: 234, endPoint x: 511, endPoint y: 76, distance: 251.2
click at [511, 76] on div "Instructions: In the text below some words are missing. Drag words from the box…" at bounding box center [398, 89] width 491 height 395
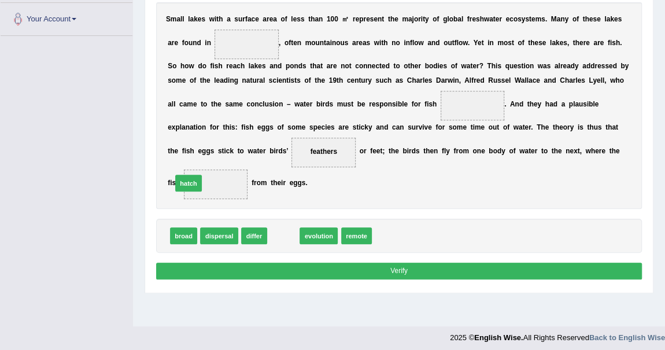
drag, startPoint x: 280, startPoint y: 235, endPoint x: 169, endPoint y: 173, distance: 127.6
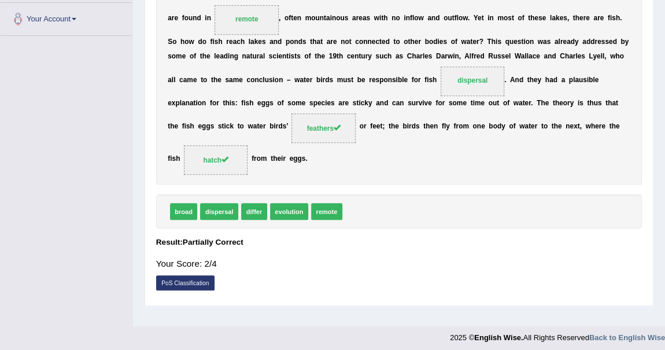
click at [371, 234] on div "Instructions: In the text below some words are missing. Drag words from the box…" at bounding box center [398, 96] width 491 height 409
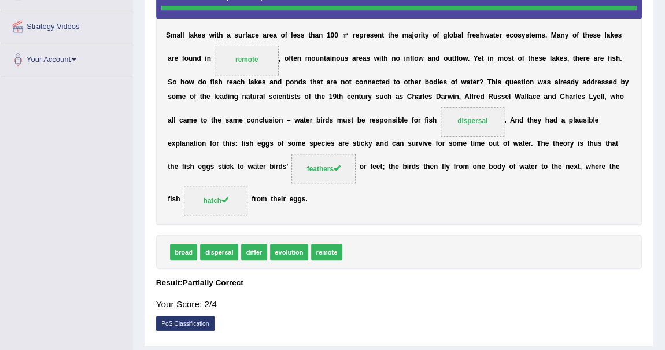
scroll to position [210, 0]
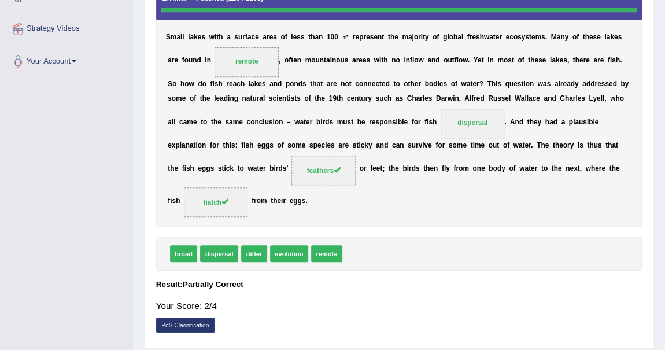
click at [437, 236] on div "broad dispersal differ evolution remote" at bounding box center [399, 253] width 486 height 34
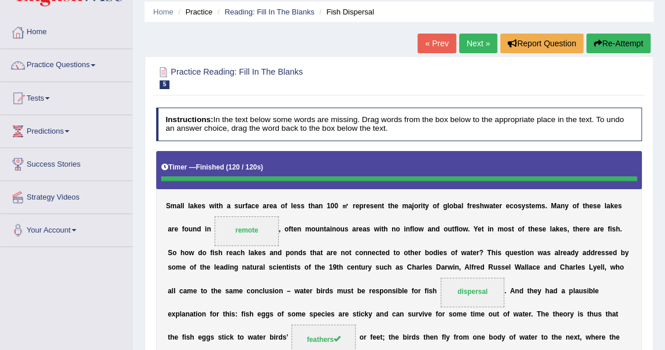
scroll to position [21, 0]
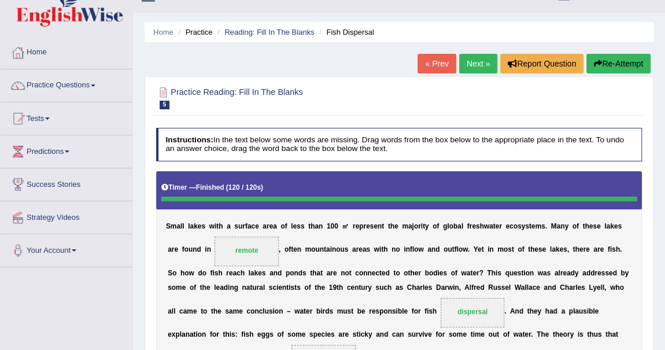
click at [473, 60] on link "Next »" at bounding box center [478, 64] width 38 height 20
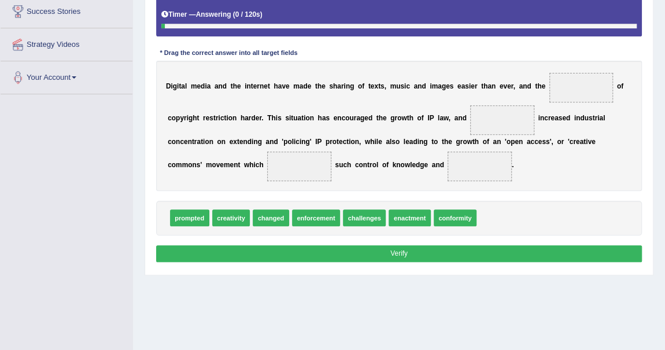
scroll to position [208, 0]
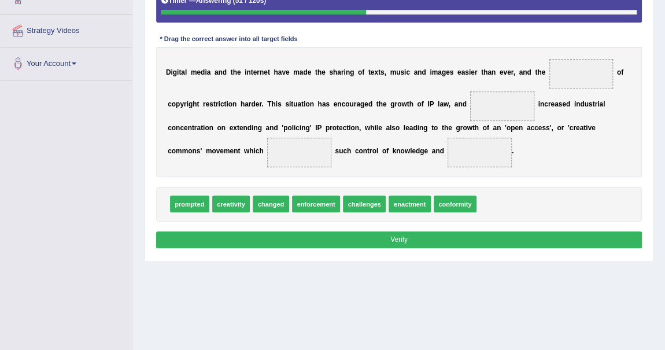
click at [319, 202] on span "enforcement" at bounding box center [316, 203] width 48 height 17
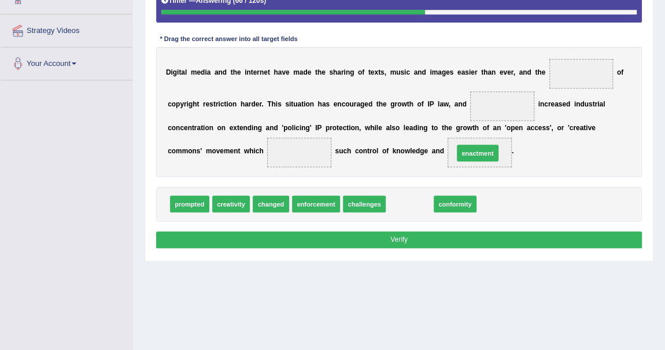
drag, startPoint x: 404, startPoint y: 204, endPoint x: 484, endPoint y: 142, distance: 100.6
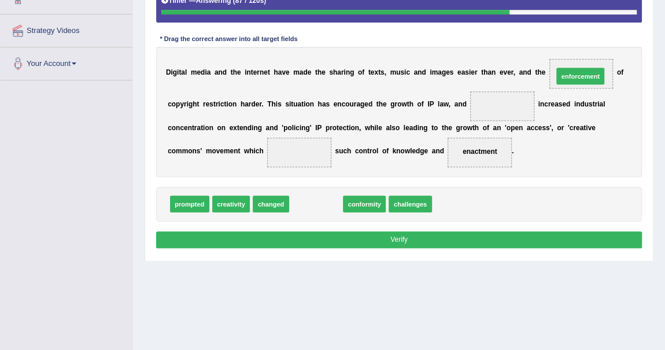
drag, startPoint x: 312, startPoint y: 201, endPoint x: 623, endPoint y: 50, distance: 346.0
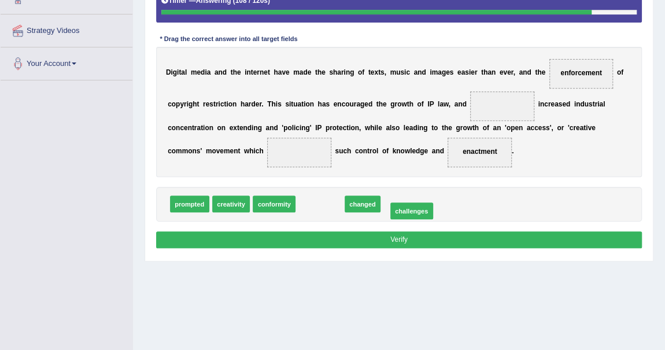
drag, startPoint x: 324, startPoint y: 201, endPoint x: 431, endPoint y: 209, distance: 107.8
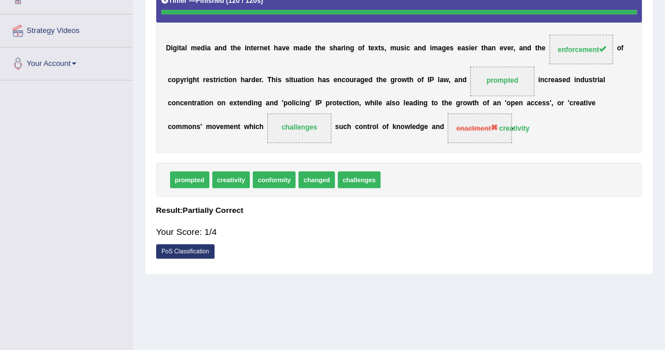
click at [437, 165] on div "prompted creativity conformity changed challenges" at bounding box center [399, 179] width 486 height 34
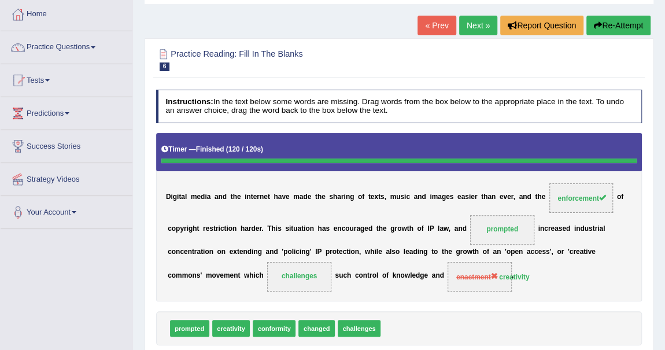
scroll to position [61, 0]
